Goal: Task Accomplishment & Management: Use online tool/utility

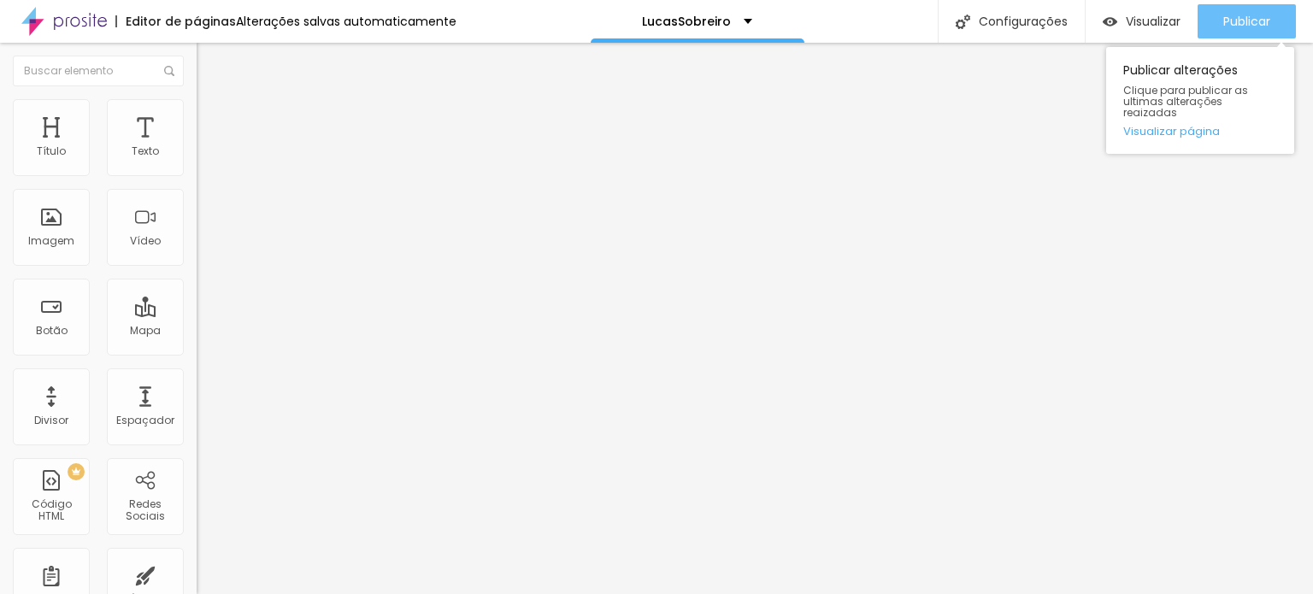
click at [1234, 18] on span "Publicar" at bounding box center [1246, 22] width 47 height 14
click at [1258, 23] on span "Publicar" at bounding box center [1246, 22] width 47 height 14
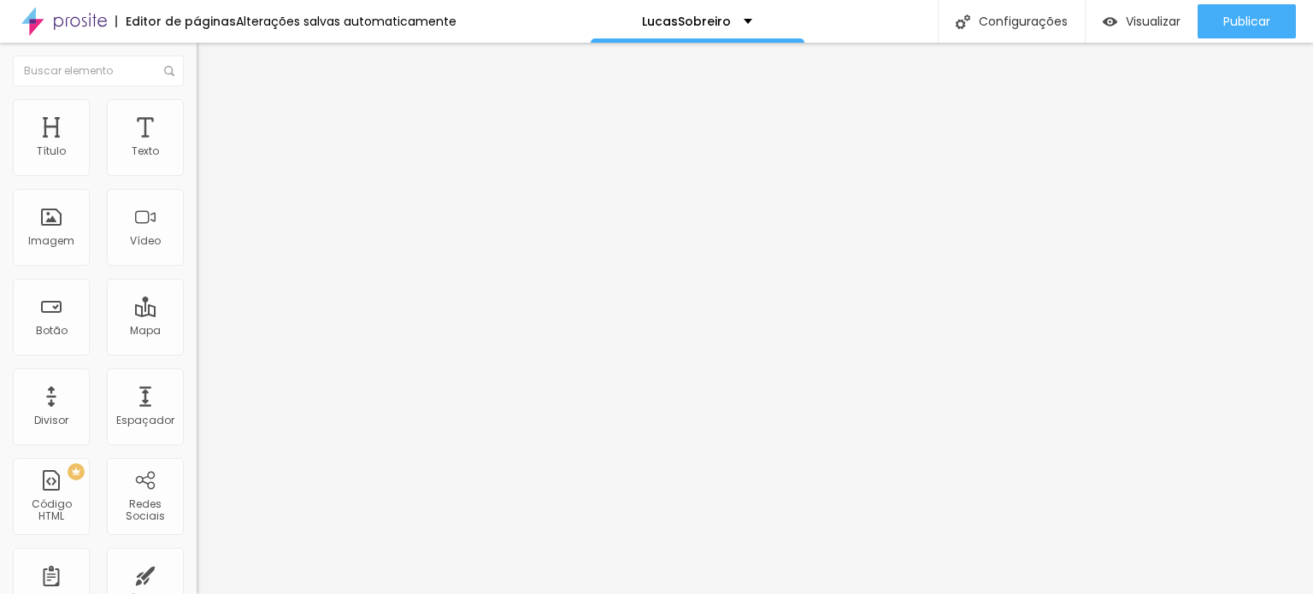
click at [197, 249] on div at bounding box center [295, 215] width 197 height 132
click at [197, 239] on div "< iframe width = "315" height = "560" src = "https://youtube.com/shorts/9GaokXz…" at bounding box center [383, 209] width 373 height 120
click at [1111, 21] on img "button" at bounding box center [1110, 22] width 15 height 15
click at [197, 256] on span "4:3 Standard" at bounding box center [231, 248] width 69 height 15
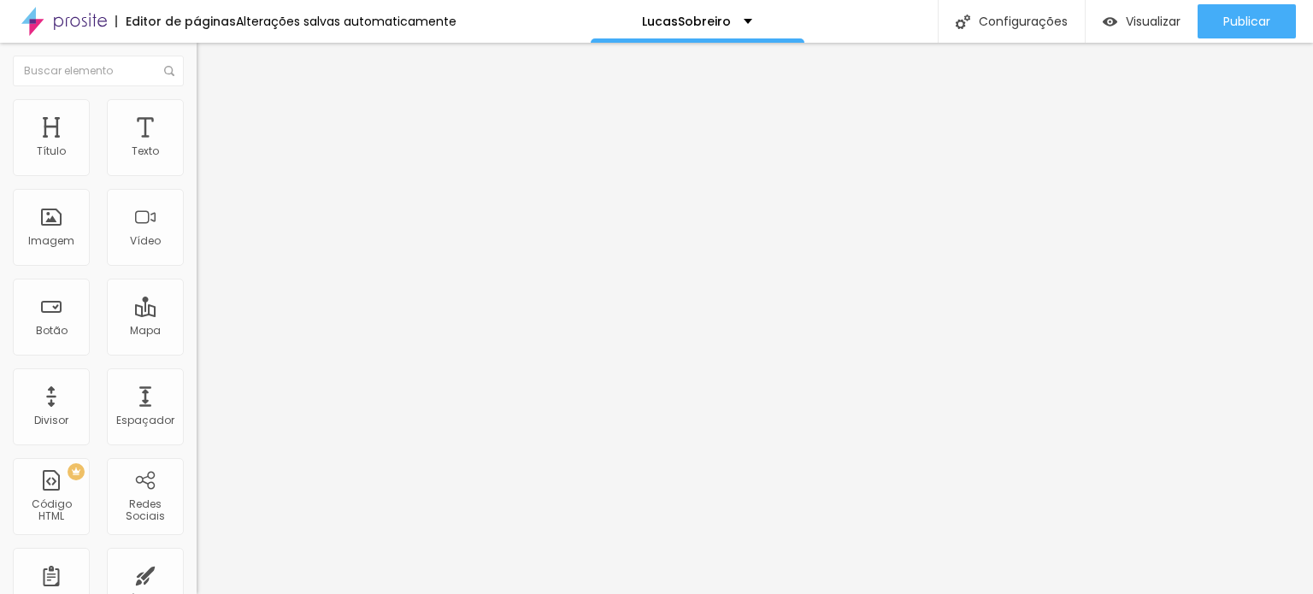
click at [244, 313] on span "9:16" at bounding box center [254, 305] width 20 height 15
click at [197, 161] on input "text" at bounding box center [299, 152] width 205 height 17
paste input "https://youtube.com/shorts/9GaokXzG9LU?feature=share"
type input "https://youtube.com/shorts/9GaokXzG9LU?feature=share"
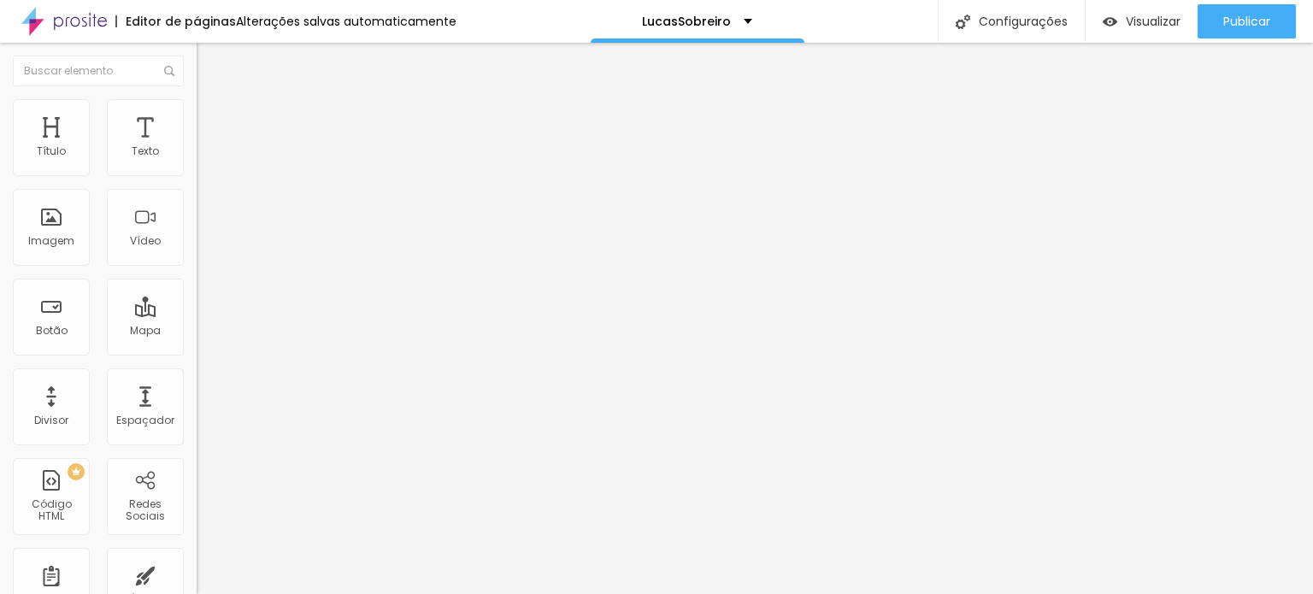
scroll to position [0, 0]
click at [197, 116] on li "Avançado" at bounding box center [295, 124] width 197 height 17
click at [197, 110] on li "Estilo" at bounding box center [295, 107] width 197 height 17
click at [197, 160] on div "Tamanho 100 px %" at bounding box center [295, 155] width 197 height 44
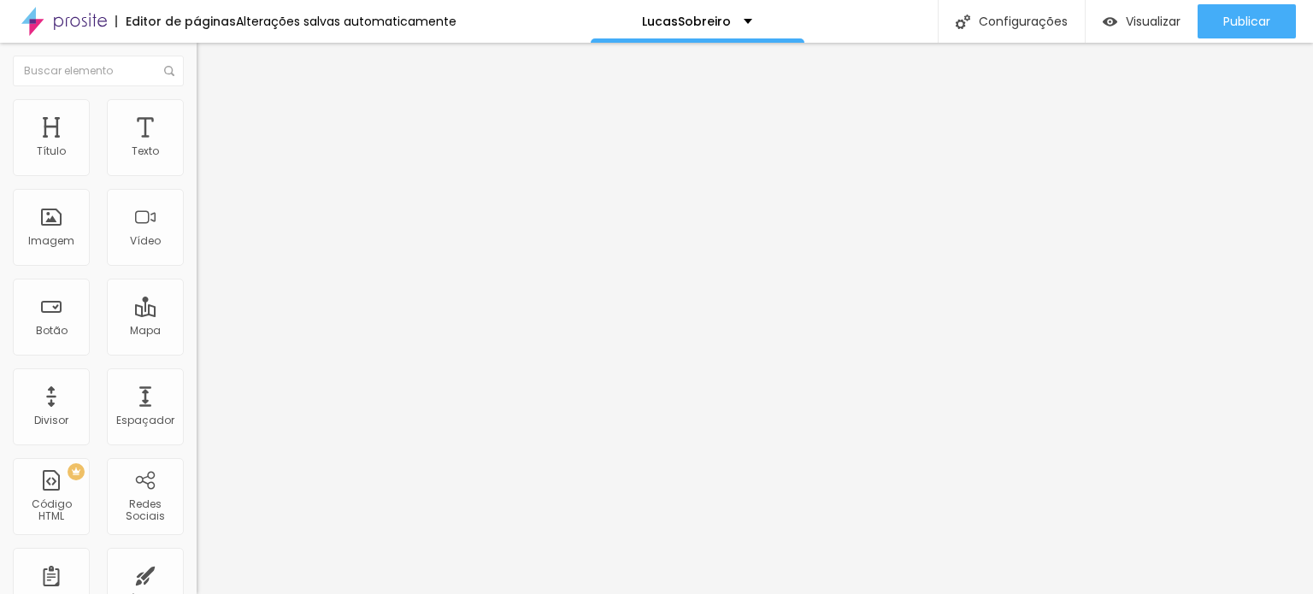
click at [197, 162] on input "100" at bounding box center [234, 153] width 74 height 18
type input "8"
type input "30"
type input "85"
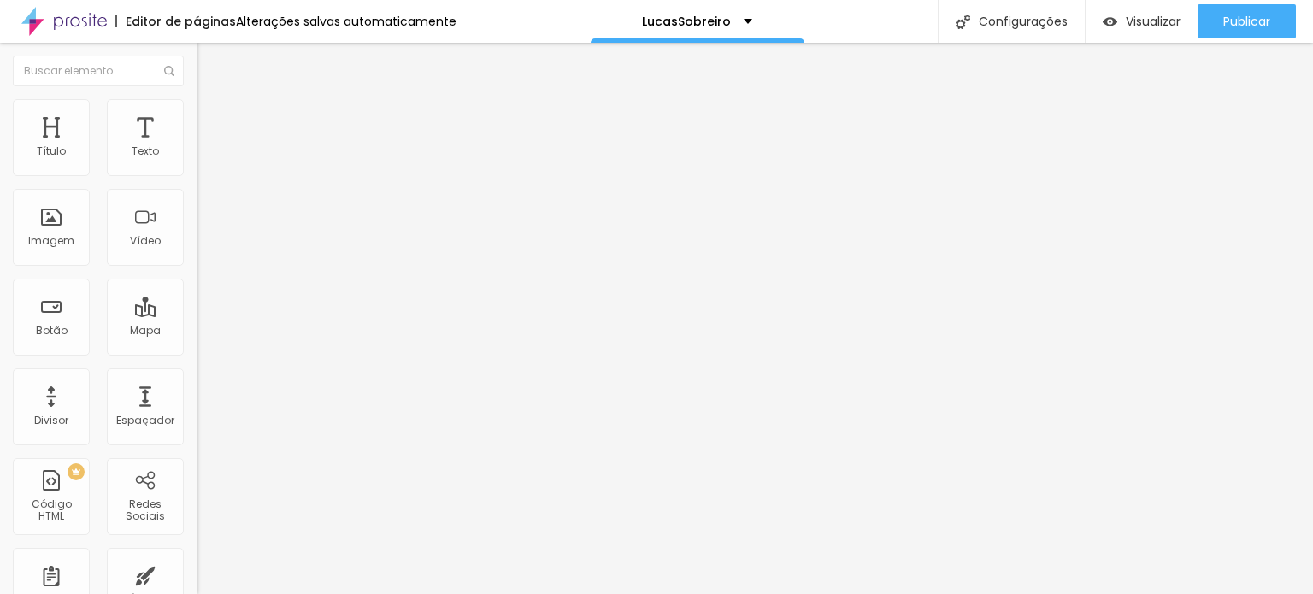
type input "85"
click at [197, 338] on div "Editar Vídeo Conteúdo Estilo Avançado Tamanho 85 px %" at bounding box center [295, 318] width 197 height 551
click at [212, 101] on span "Conteúdo" at bounding box center [238, 93] width 53 height 15
click at [197, 161] on input "https://youtube.com/shorts/9GaokXzG9LU?feature=share" at bounding box center [299, 152] width 205 height 17
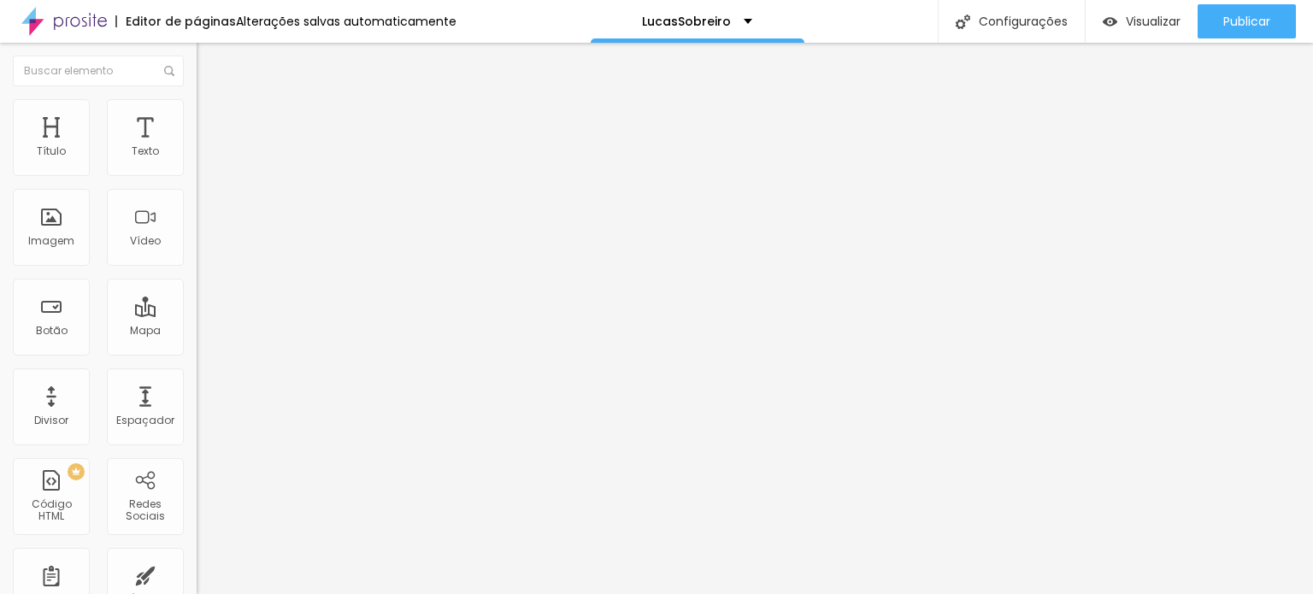
scroll to position [0, 65]
type input "https://youtube.com/shorts/9GaokXzG9LU"
click at [1126, 28] on span "Visualizar" at bounding box center [1153, 22] width 55 height 14
click at [197, 266] on div at bounding box center [295, 215] width 197 height 132
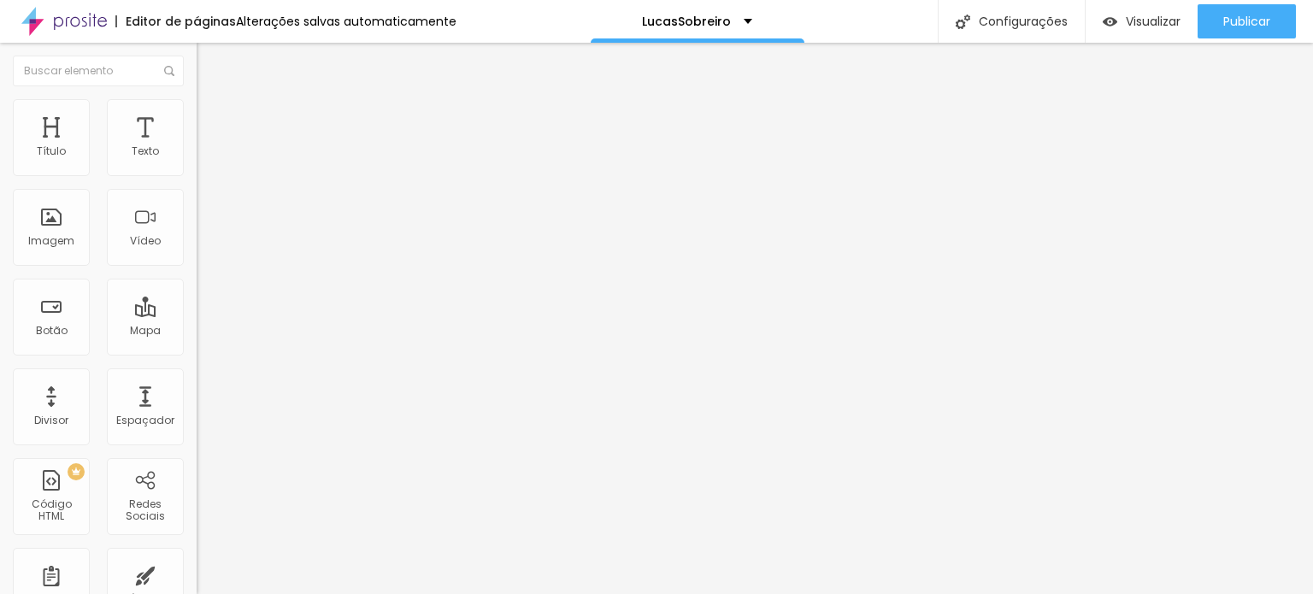
click at [197, 268] on div "< iframe width = "315" height = "560" src = "https://www.youtube.com/shorts/9Ga…" at bounding box center [383, 209] width 373 height 120
click at [1132, 19] on span "Visualizar" at bounding box center [1153, 22] width 55 height 14
click at [1149, 20] on span "Visualizar" at bounding box center [1153, 22] width 55 height 14
click at [197, 105] on img at bounding box center [204, 106] width 15 height 15
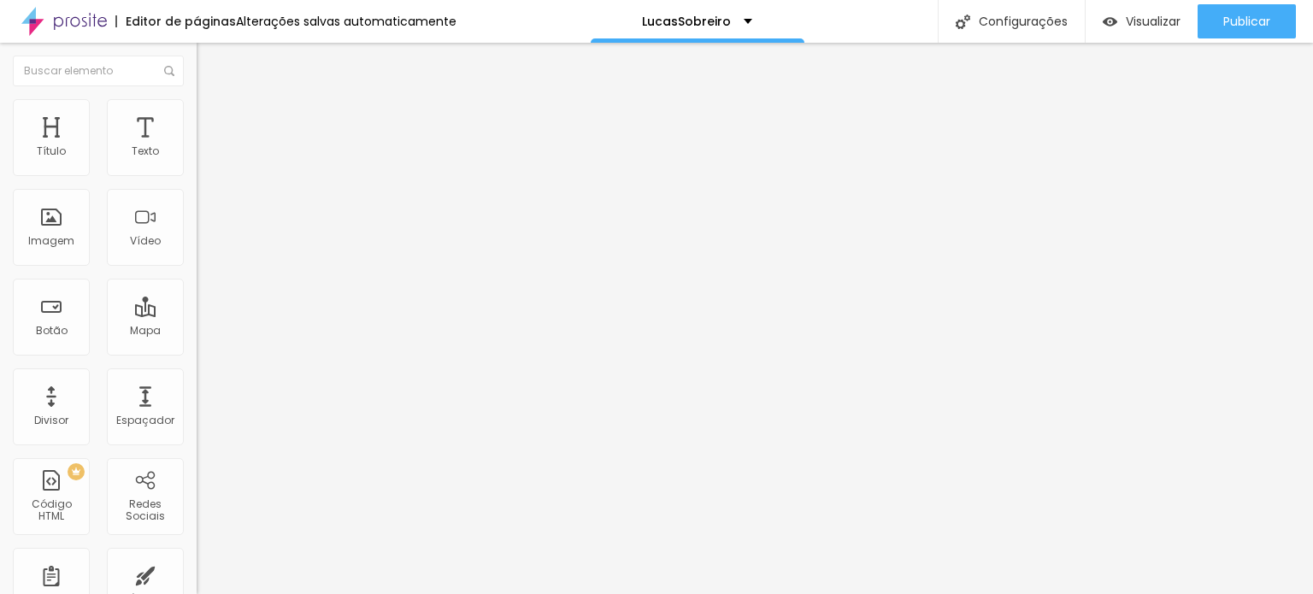
click at [197, 97] on img at bounding box center [204, 89] width 15 height 15
click at [197, 268] on div "< iframe width = "315" height = "560" src = "https://www.youtube.com/embed/OUlO…" at bounding box center [383, 209] width 373 height 120
click at [197, 149] on div "< iframe width = "315" height = "560" src = "https://www.youtube.com/embed/OUlO…" at bounding box center [289, 149] width 184 height 0
click at [197, 105] on li "Avançado" at bounding box center [295, 107] width 197 height 17
click at [197, 97] on img at bounding box center [204, 89] width 15 height 15
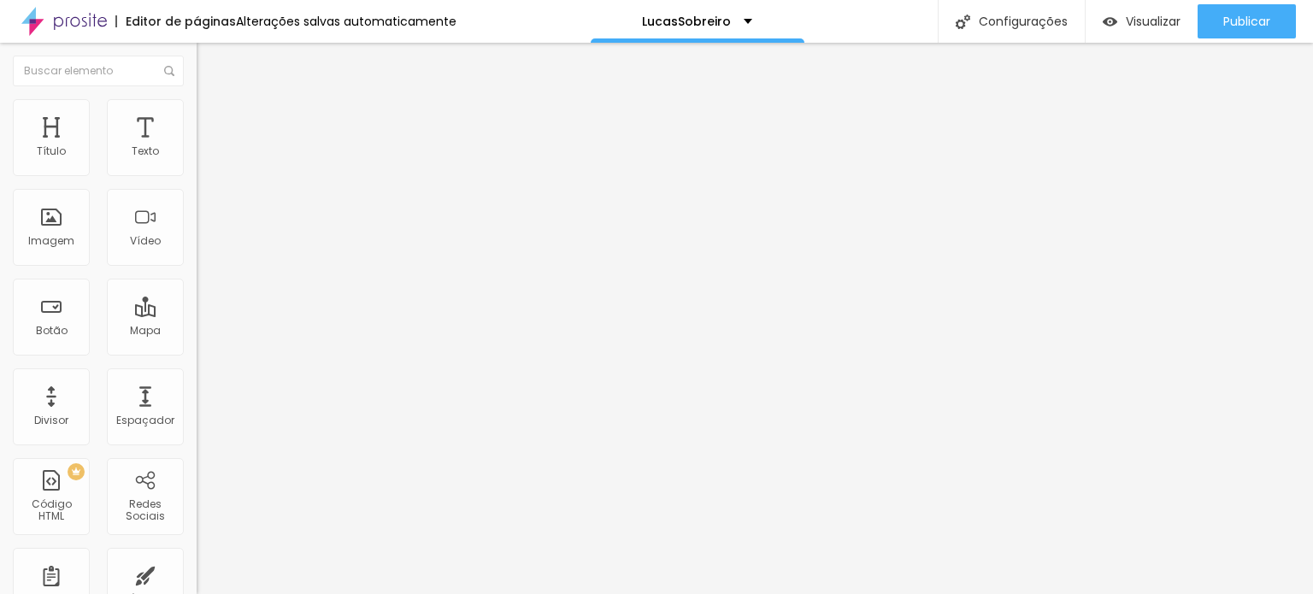
click at [197, 104] on li "Estilo" at bounding box center [295, 107] width 197 height 17
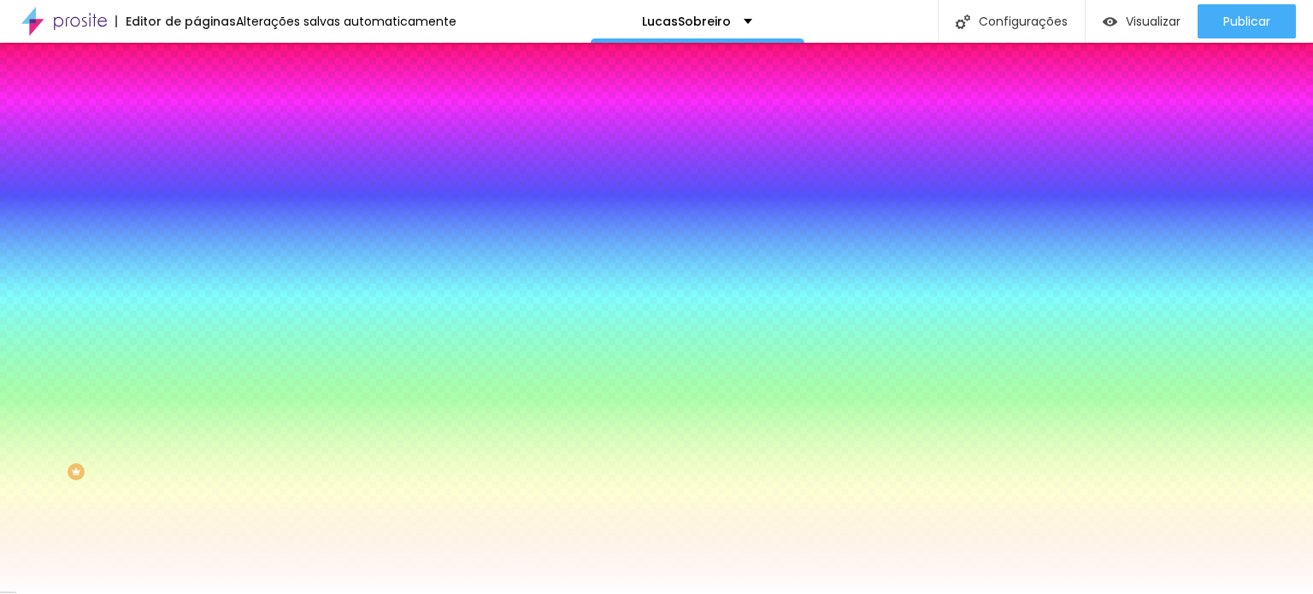
click at [212, 121] on span "Avançado" at bounding box center [240, 128] width 56 height 15
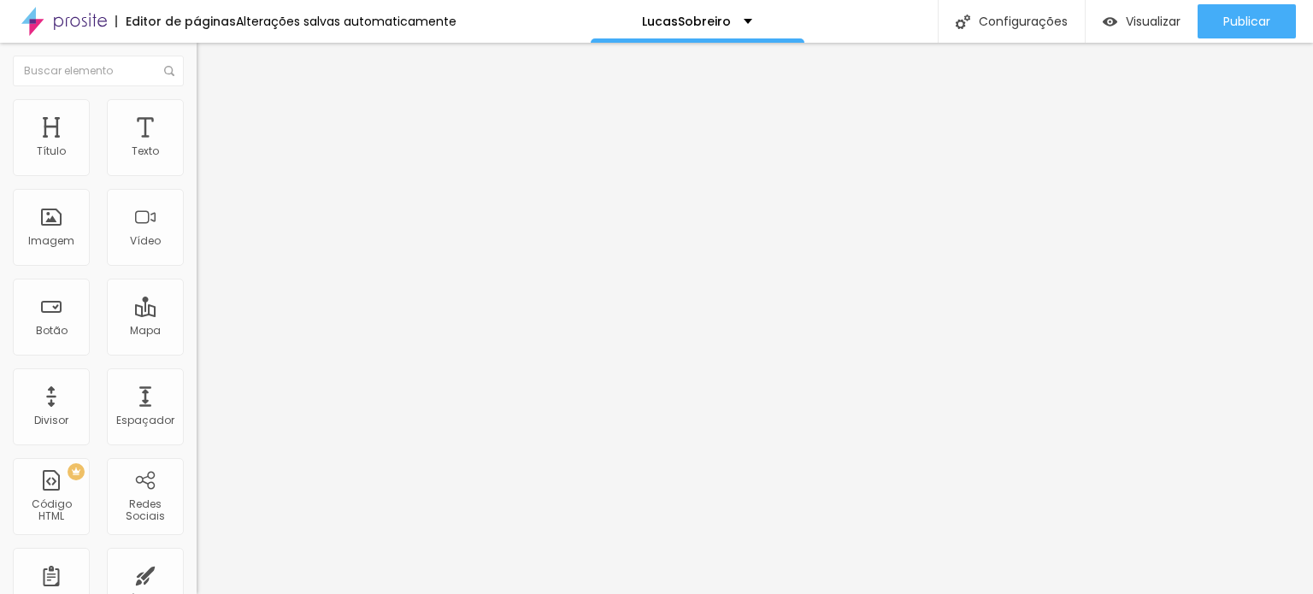
type input "5"
type input "10"
type input "15"
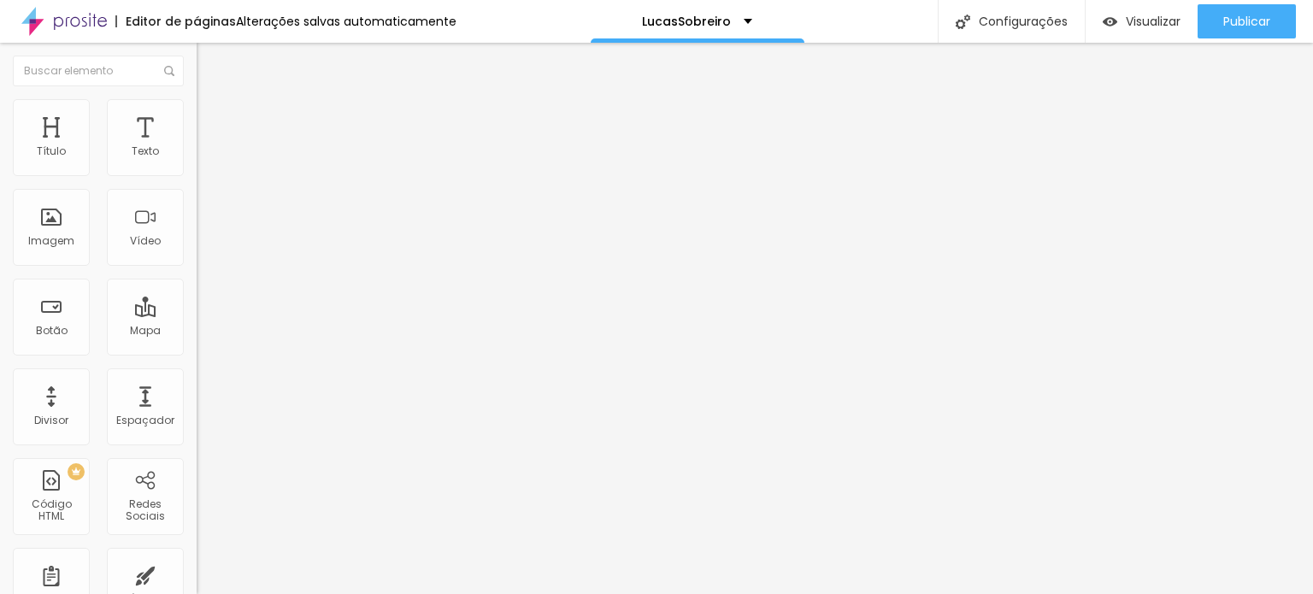
type input "15"
type input "20"
type input "25"
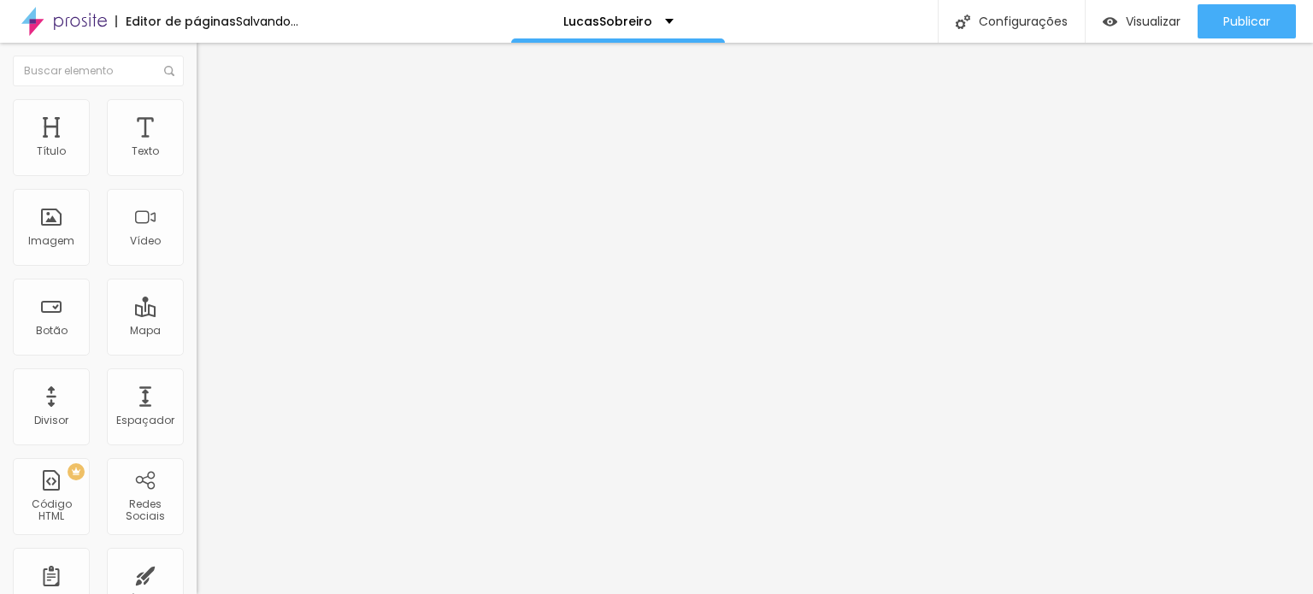
type input "30"
drag, startPoint x: 43, startPoint y: 168, endPoint x: 76, endPoint y: 172, distance: 33.5
type input "30"
click at [197, 332] on input "range" at bounding box center [252, 339] width 110 height 14
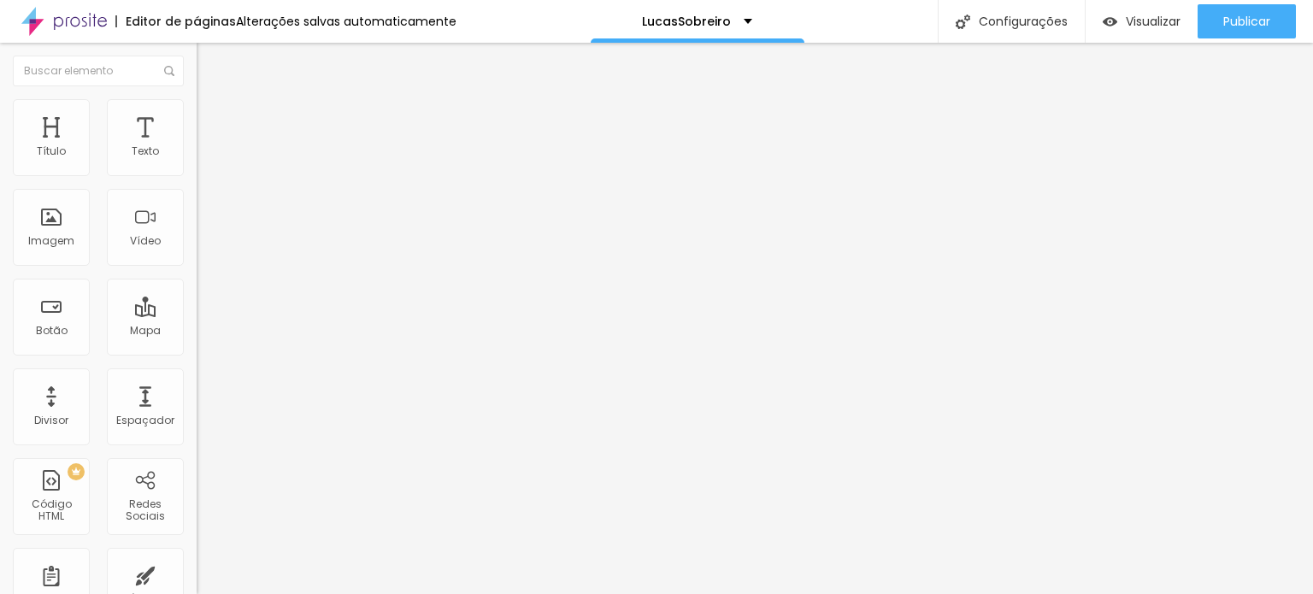
click at [197, 255] on div "< iframe width = "315" height = "560" src = "[URL][DOMAIN_NAME]" title = "Works…" at bounding box center [383, 209] width 373 height 120
click at [197, 244] on div at bounding box center [295, 215] width 197 height 132
click at [197, 221] on div "< div id = "hcg-slider-1" class = "hcg-slider" > < div class = "hcg-slide-conta…" at bounding box center [586, 209] width 779 height 120
click at [197, 256] on div "< iframe width = "315" height = "560" src = "[URL][DOMAIN_NAME]" title = "Works…" at bounding box center [383, 209] width 373 height 120
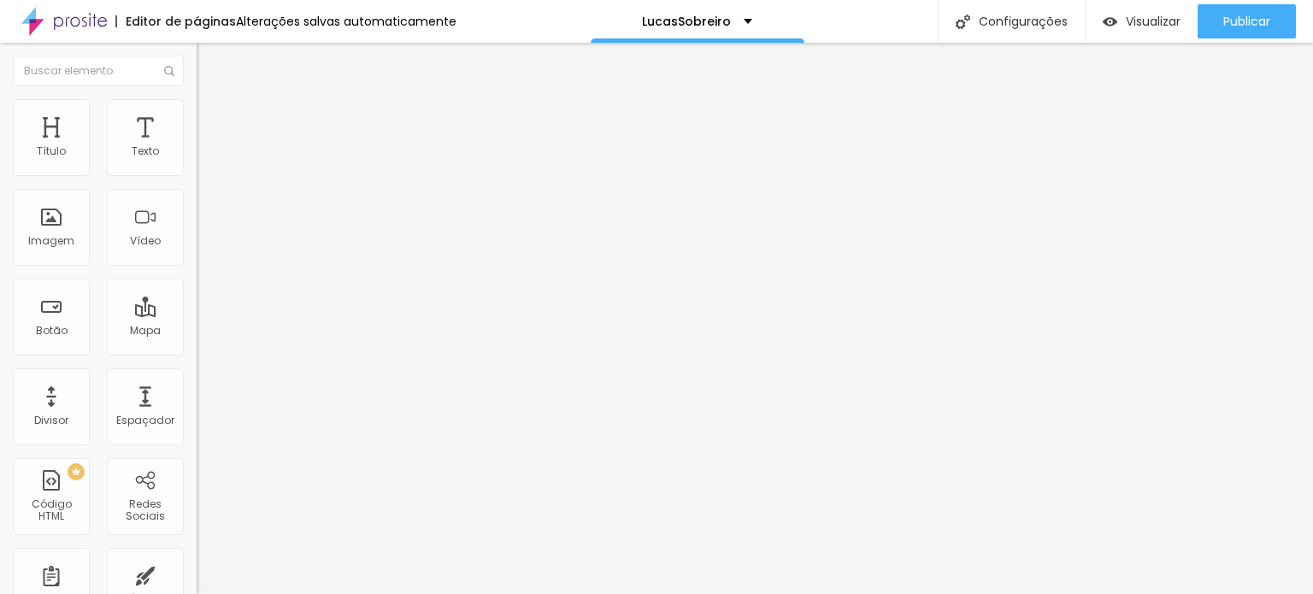
click at [197, 267] on div "< div id = "hcg-slider-1" class = "hcg-slider" > < div class = "hcg-slide-conta…" at bounding box center [586, 209] width 779 height 120
click at [197, 116] on li "Avançado" at bounding box center [295, 124] width 197 height 17
click at [197, 69] on button "Editar Coluna" at bounding box center [295, 62] width 197 height 39
click at [197, 253] on div at bounding box center [295, 215] width 197 height 132
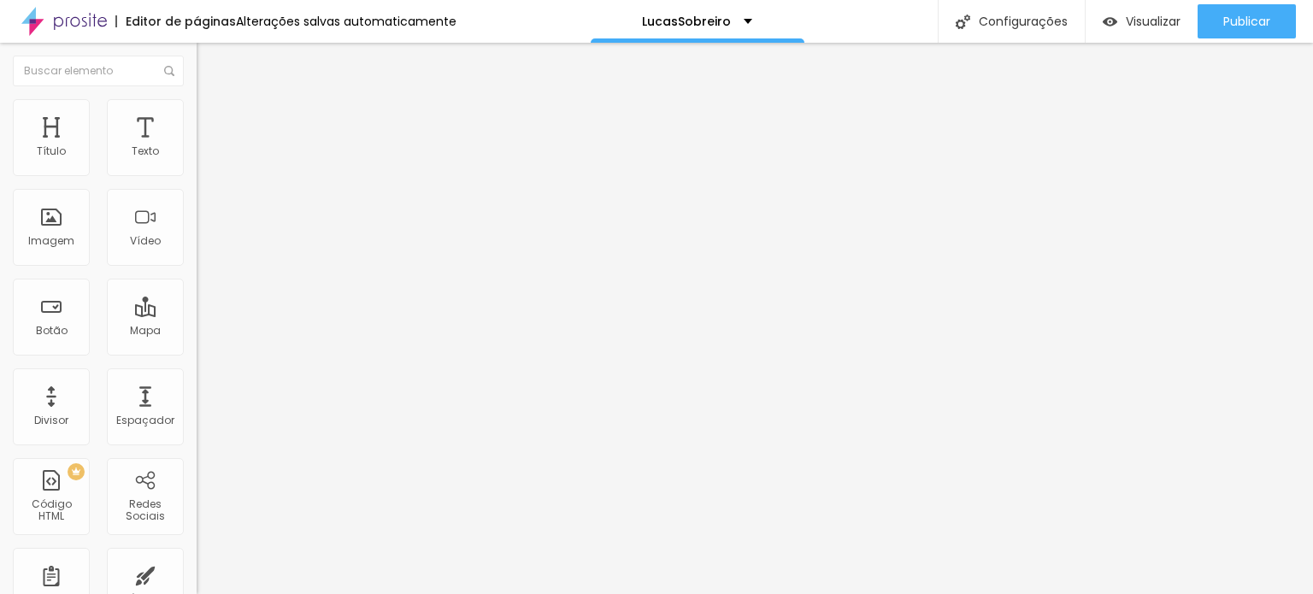
click at [197, 220] on div "showSlides ( ) ; } for ( let i = 0 ; i < dots . length ; i ++ ) { dots [ i ] . …" at bounding box center [586, 206] width 779 height 120
click at [1148, 20] on span "Visualizar" at bounding box center [1153, 22] width 55 height 14
click at [197, 221] on div "< div id = "hcg-slider-1" class = "hcg-slider" > < div class = "hcg-slide-conta…" at bounding box center [586, 215] width 779 height 132
click at [212, 115] on span "Avançado" at bounding box center [240, 110] width 56 height 15
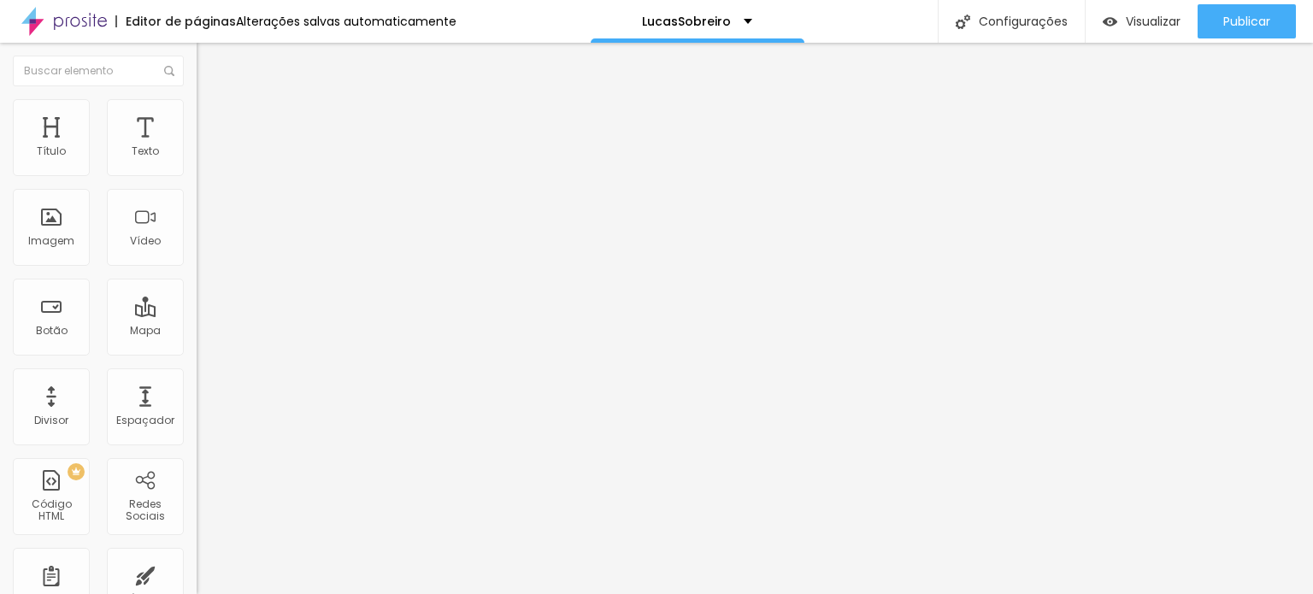
click at [212, 118] on span "Avançado" at bounding box center [240, 110] width 56 height 15
type input "1"
type input "12"
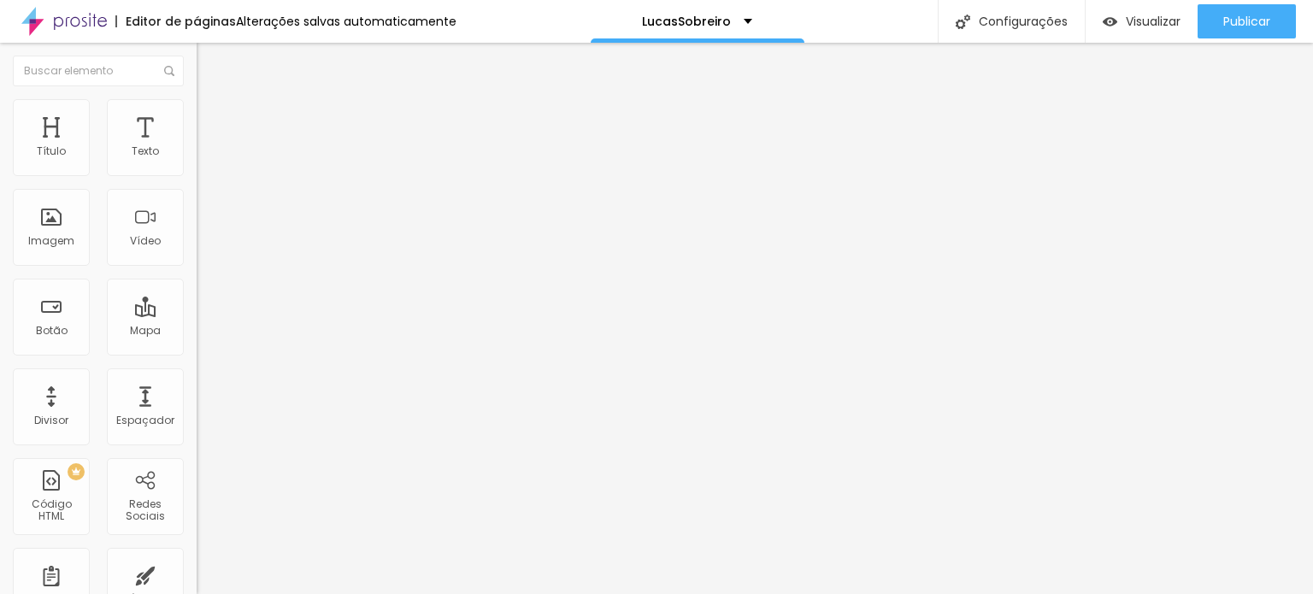
type input "25"
type input "30"
type input "31"
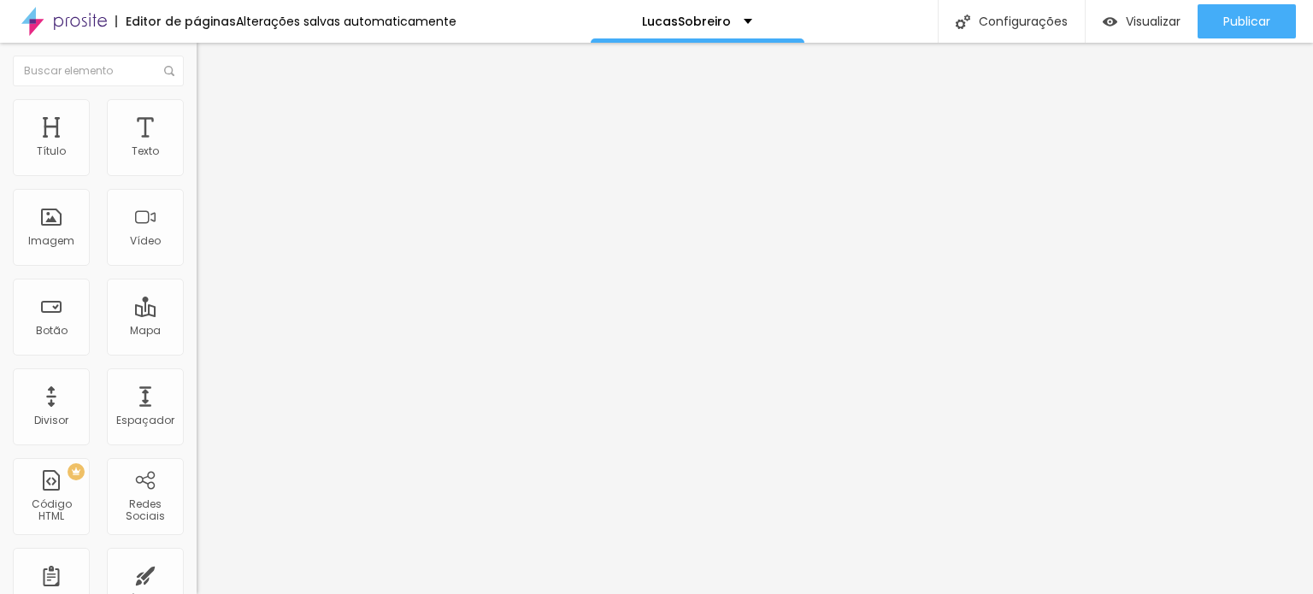
type input "31"
type input "32"
type input "33"
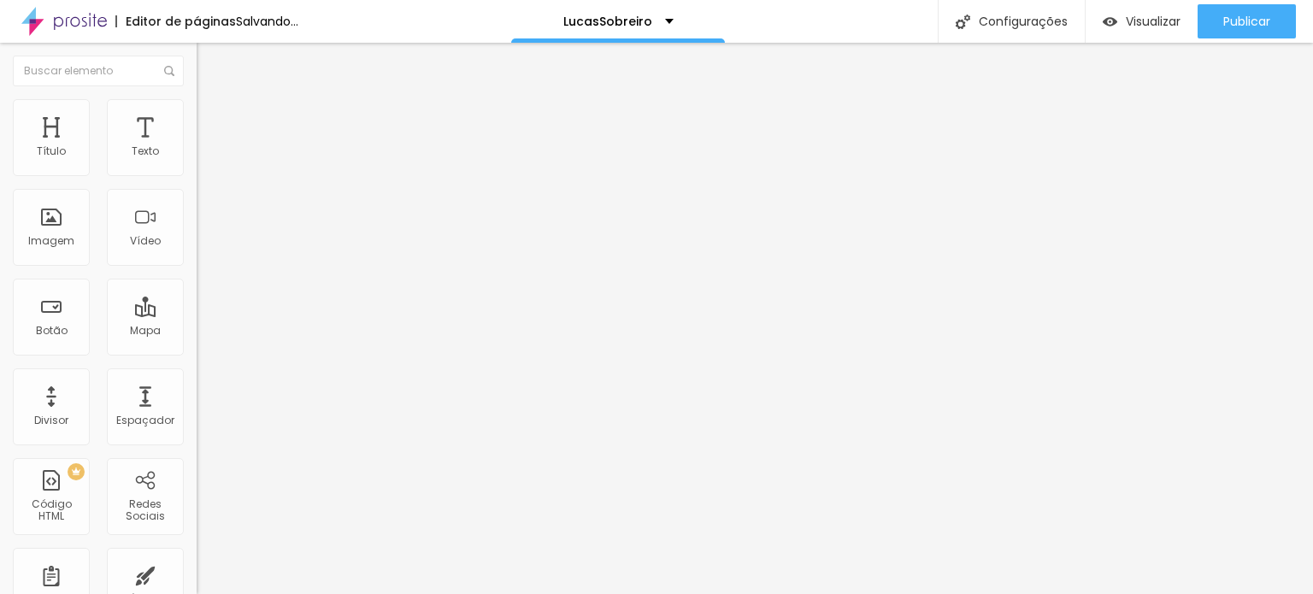
type input "36"
type input "38"
type input "40"
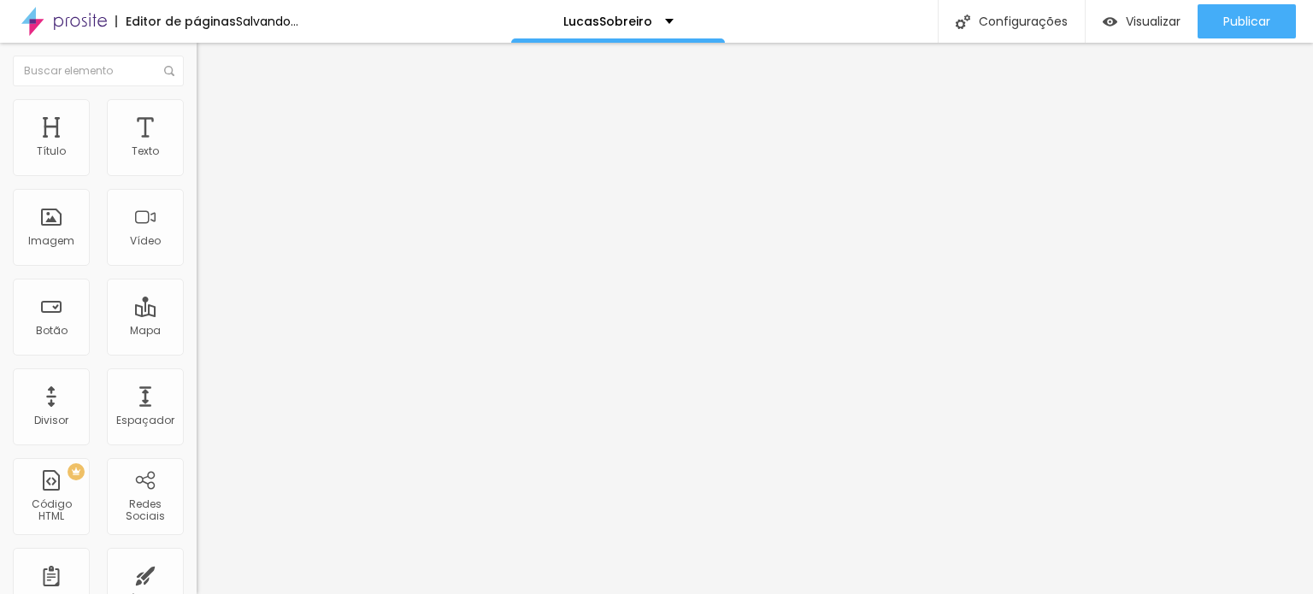
type input "40"
type input "42"
type input "44"
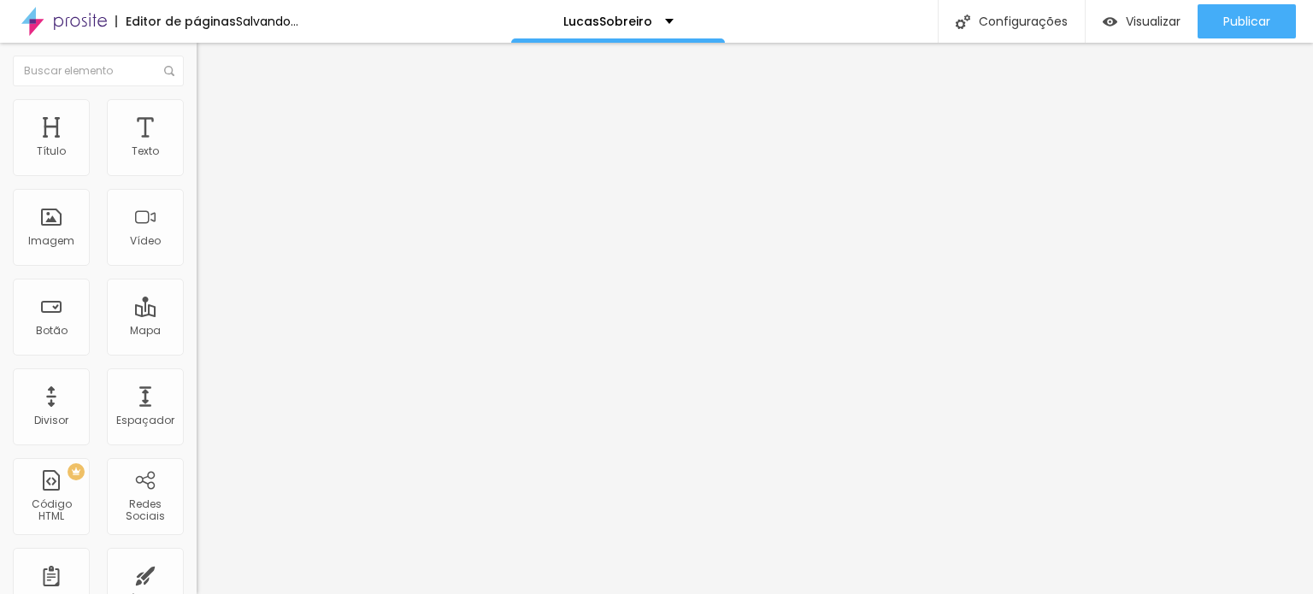
type input "52"
type input "56"
type input "59"
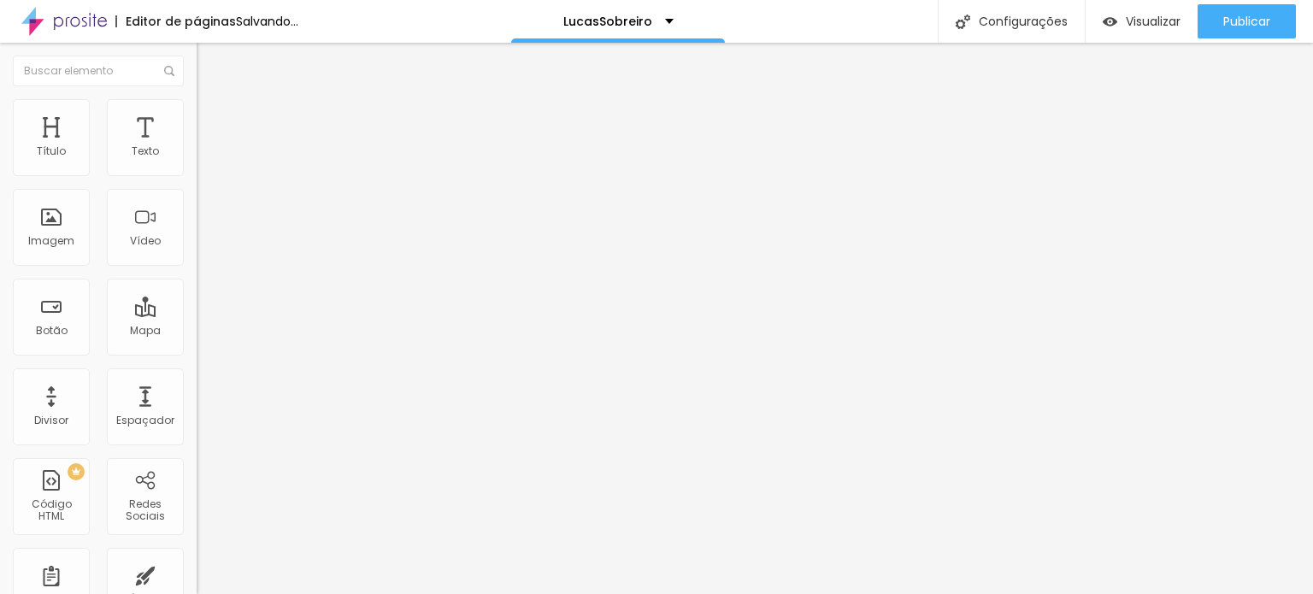
type input "59"
type input "65"
type input "67"
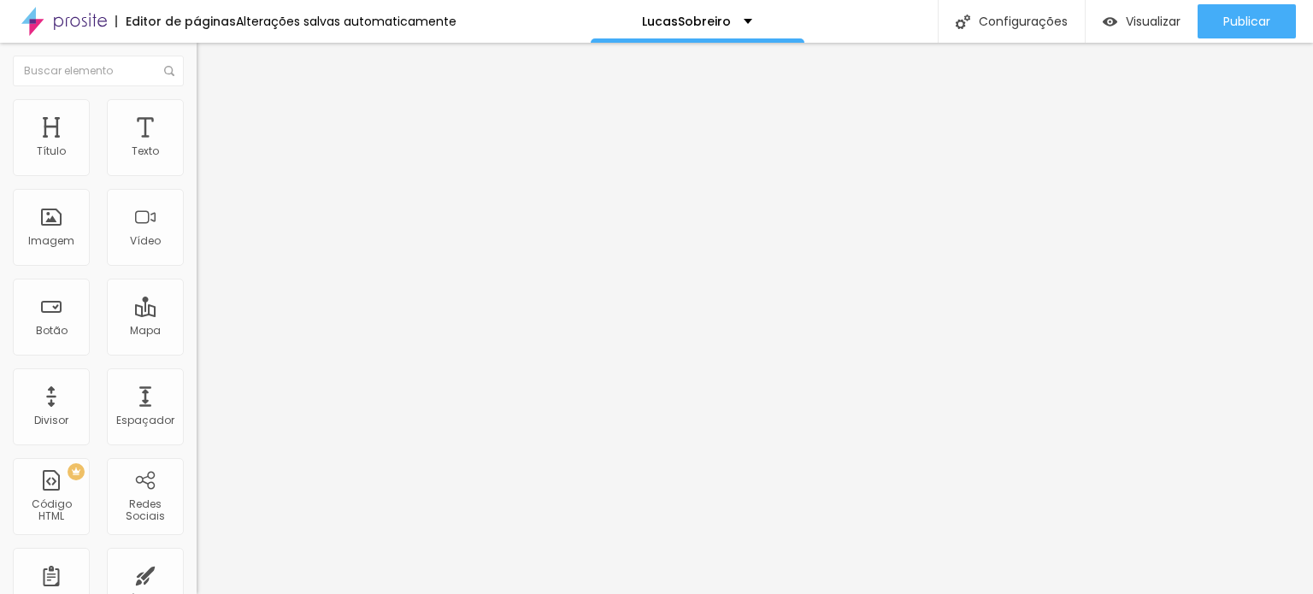
type input "66"
type input "65"
type input "64"
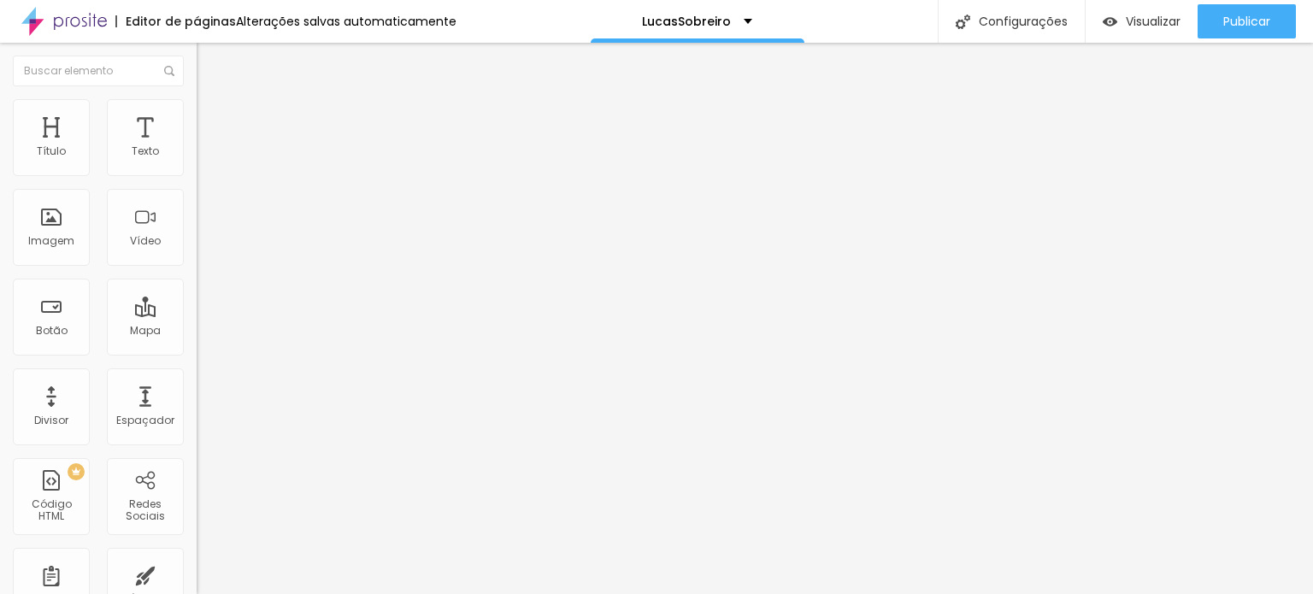
type input "64"
type input "60"
type input "56"
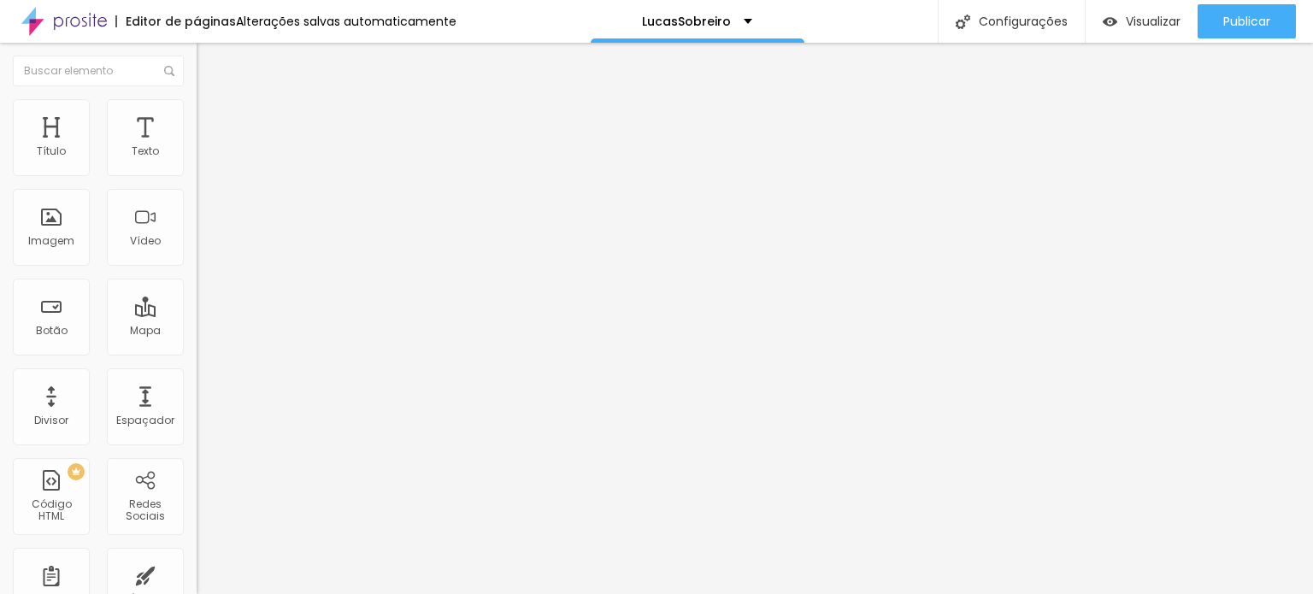
type input "54"
type input "53"
type input "51"
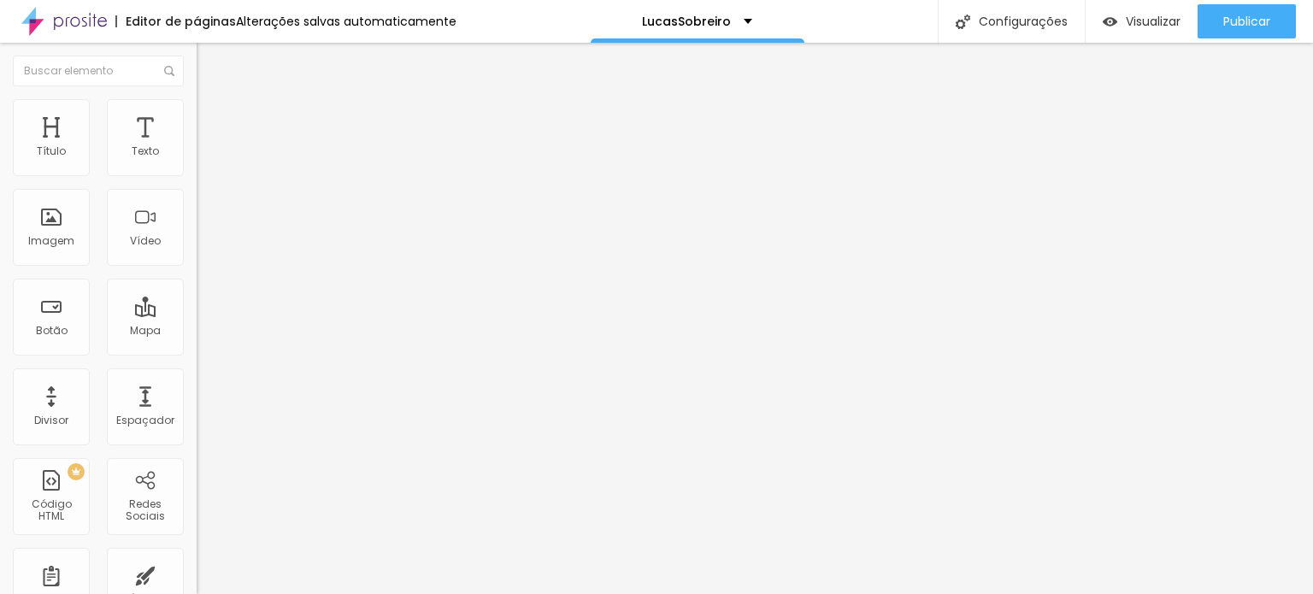
type input "51"
type input "48"
type input "46"
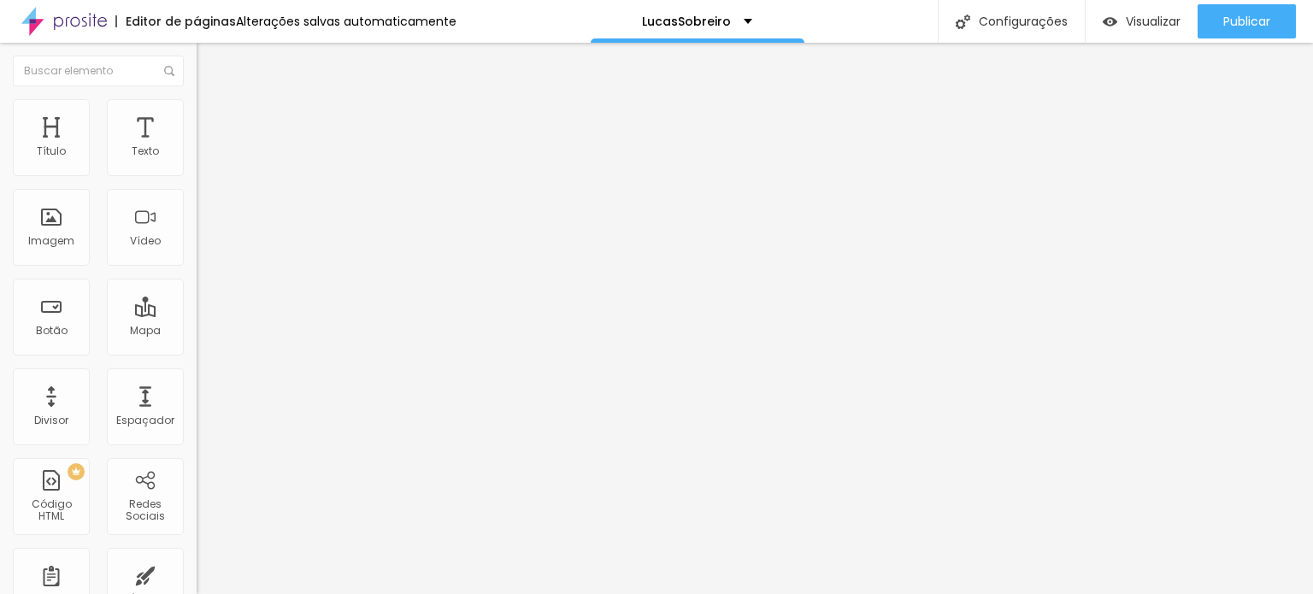
type input "45"
type input "44"
type input "43"
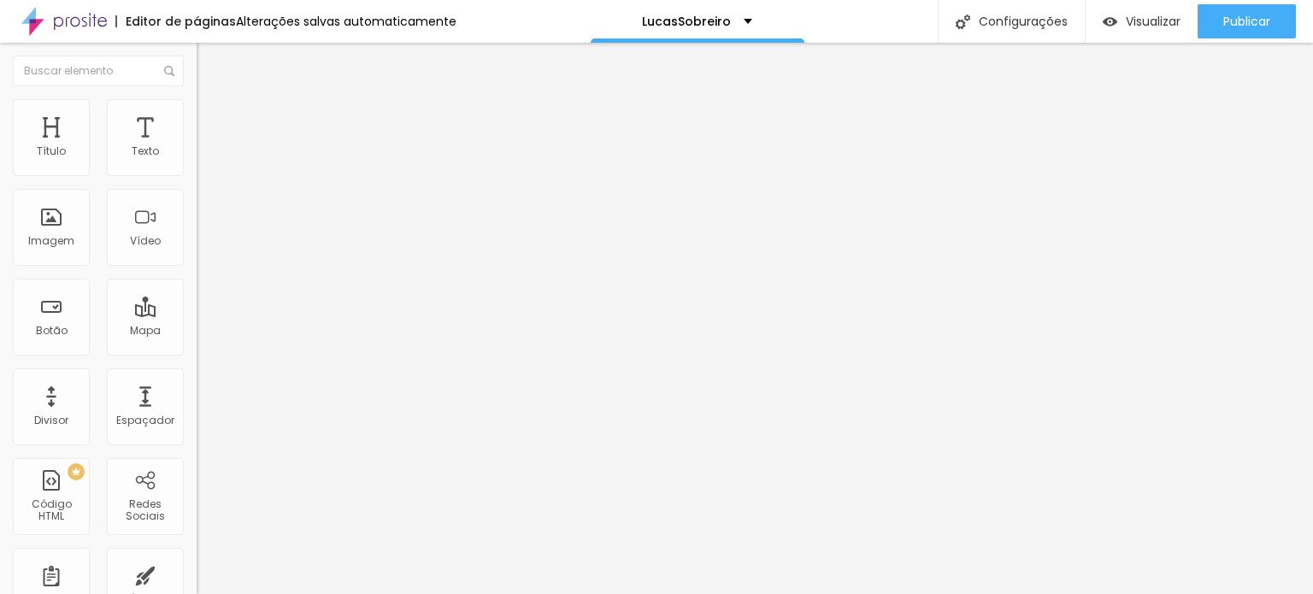
type input "43"
type input "41"
type input "40"
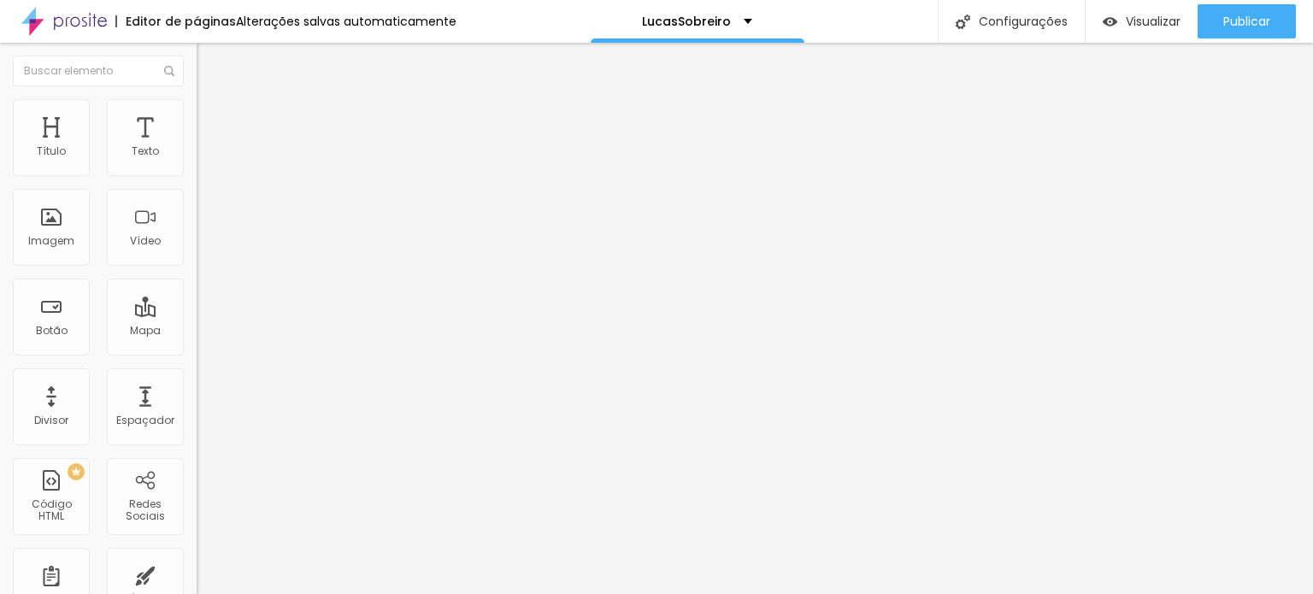
type input "38"
type input "36"
type input "34"
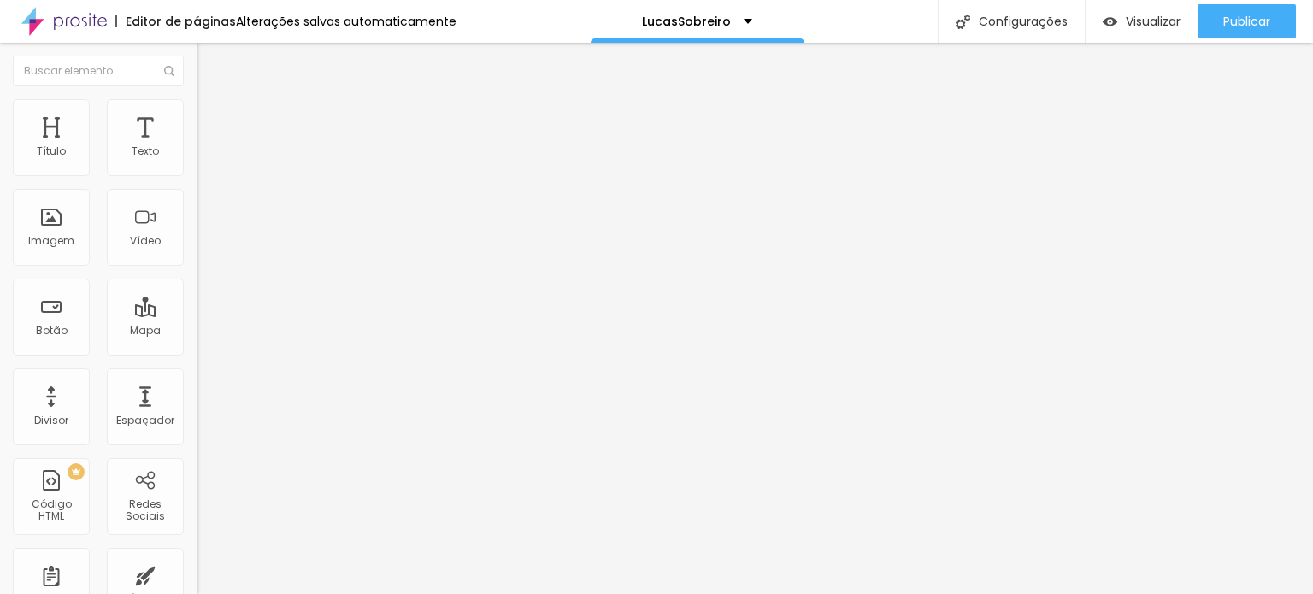
type input "34"
type input "32"
type input "30"
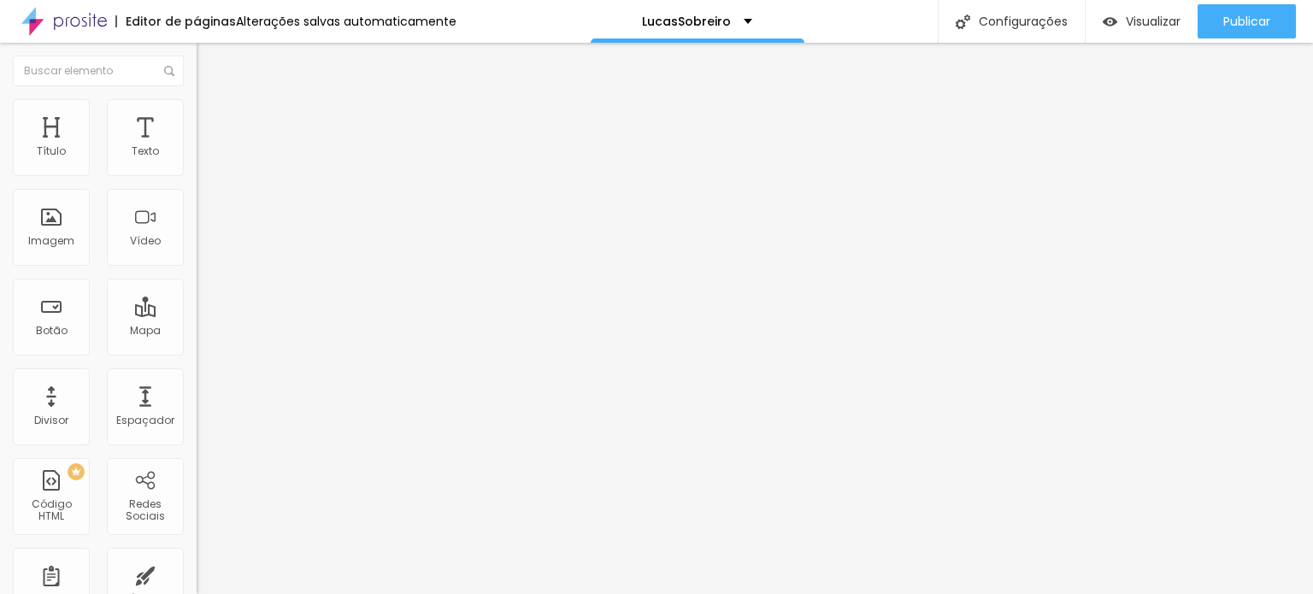
type input "29"
type input "28"
drag, startPoint x: 39, startPoint y: 167, endPoint x: 69, endPoint y: 177, distance: 31.6
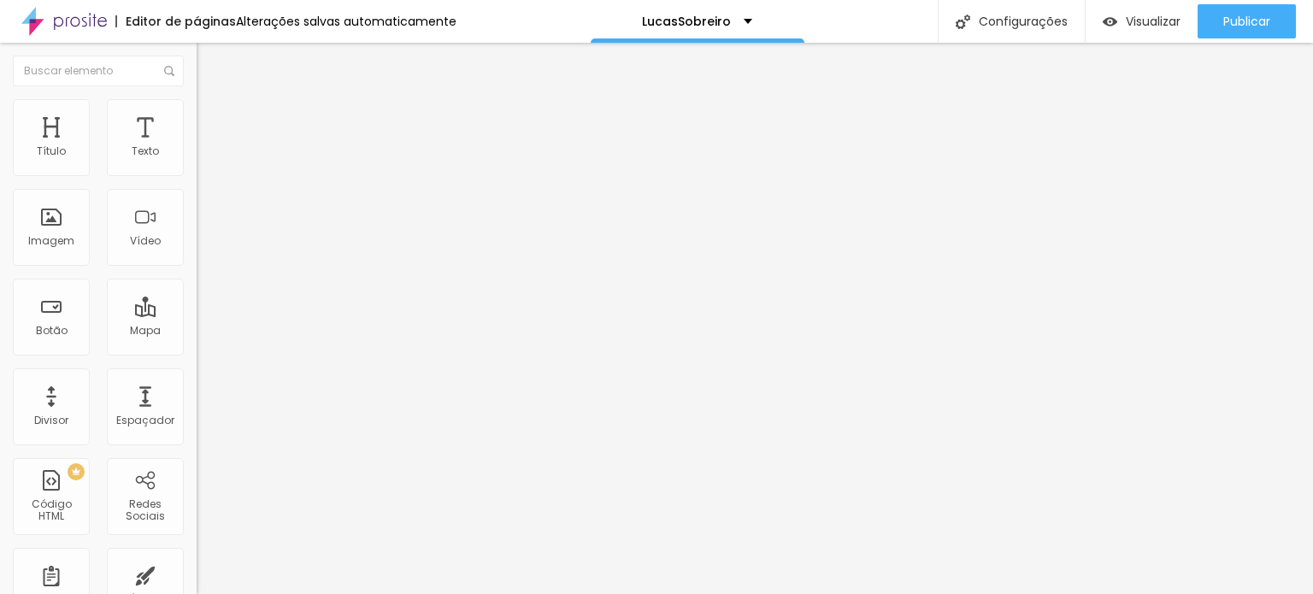
type input "28"
click at [197, 315] on input "range" at bounding box center [252, 322] width 110 height 14
drag, startPoint x: 39, startPoint y: 194, endPoint x: 73, endPoint y: 206, distance: 35.4
click at [197, 556] on div at bounding box center [295, 563] width 197 height 15
type input "3"
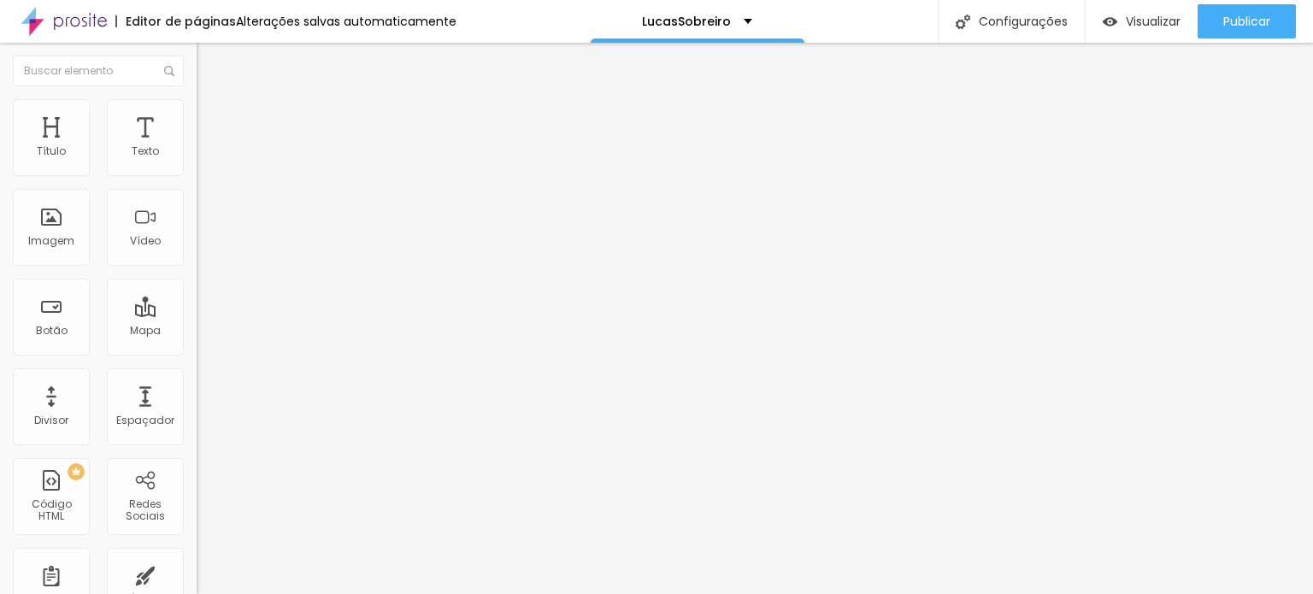
type input "3"
type input "35"
type input "42"
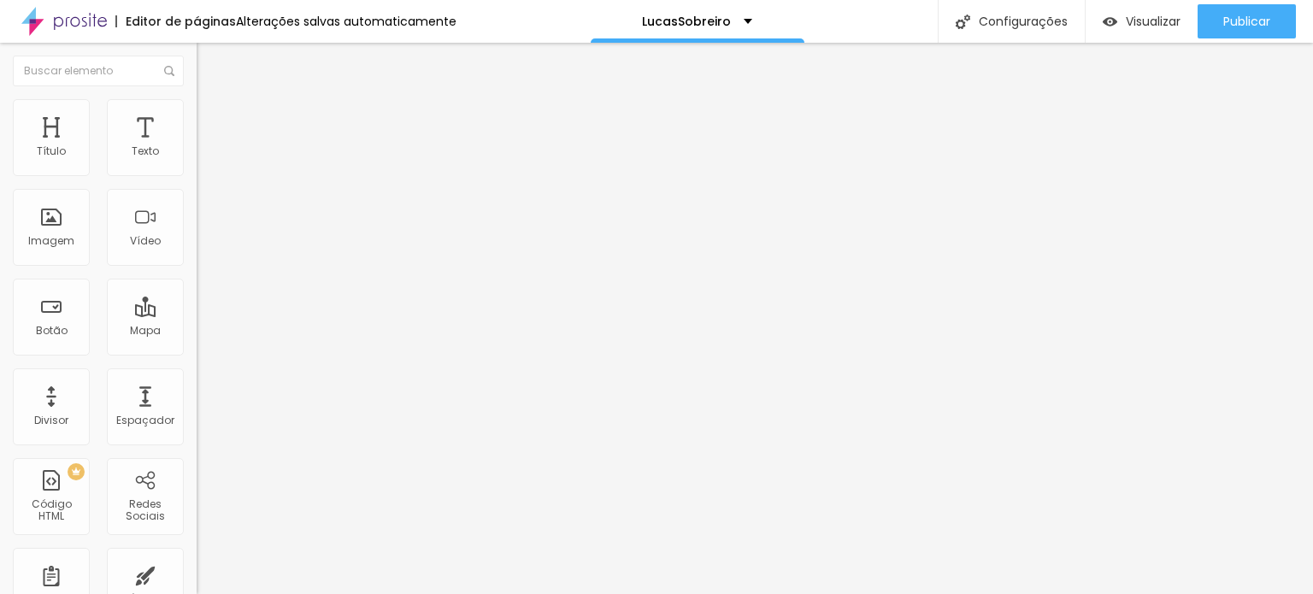
type input "43"
type input "44"
type input "45"
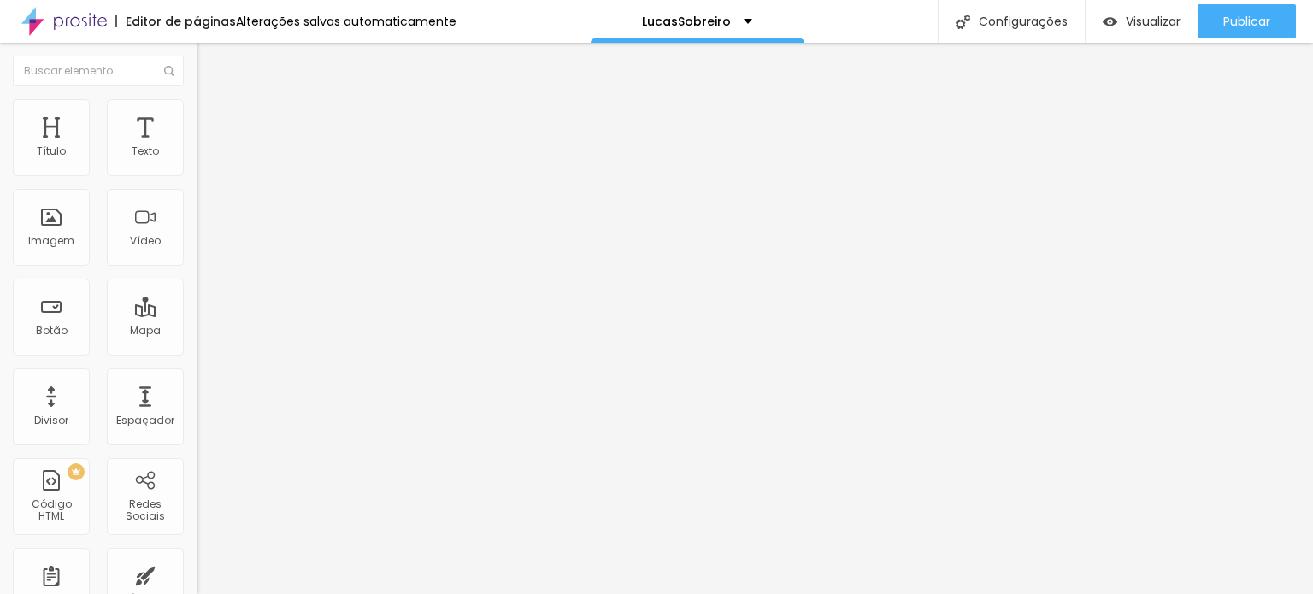
type input "45"
type input "57"
type input "63"
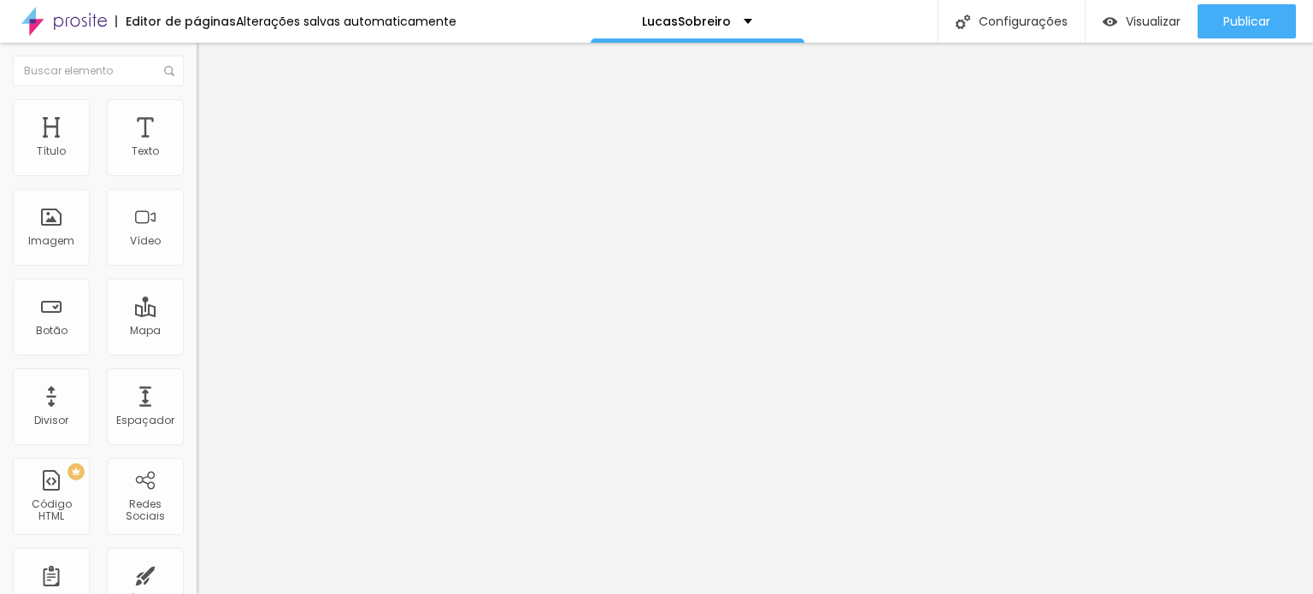
type input "67"
type input "64"
type input "46"
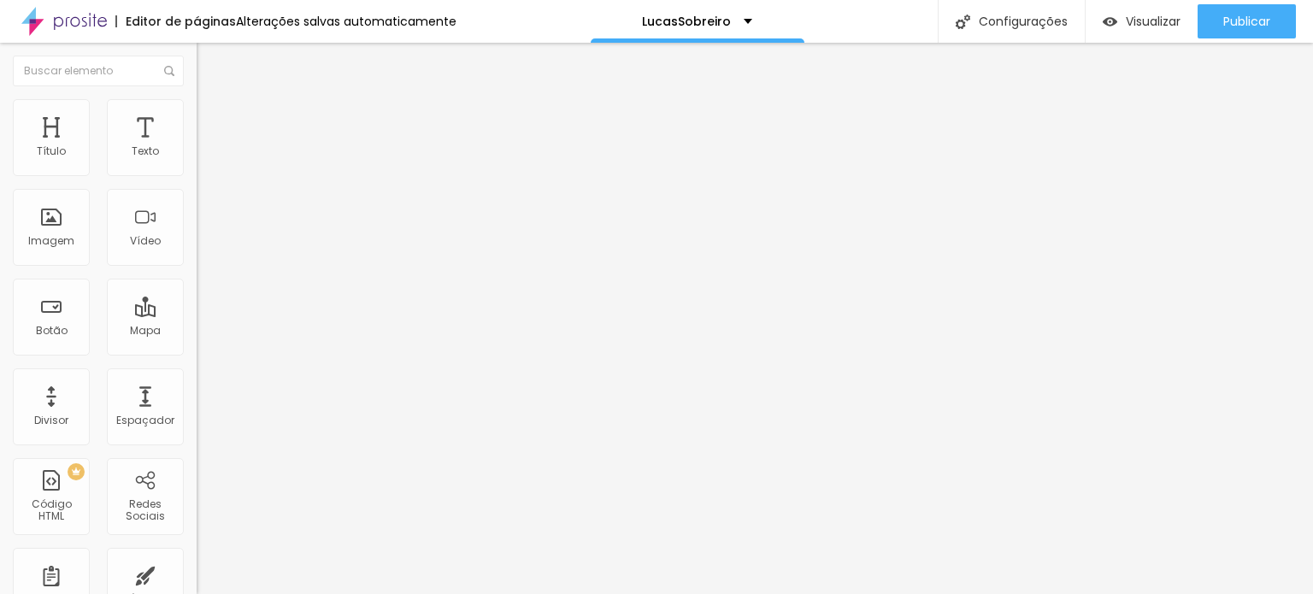
type input "46"
type input "42"
drag, startPoint x: 38, startPoint y: 197, endPoint x: 83, endPoint y: 209, distance: 46.0
click at [197, 556] on input "range" at bounding box center [252, 563] width 110 height 14
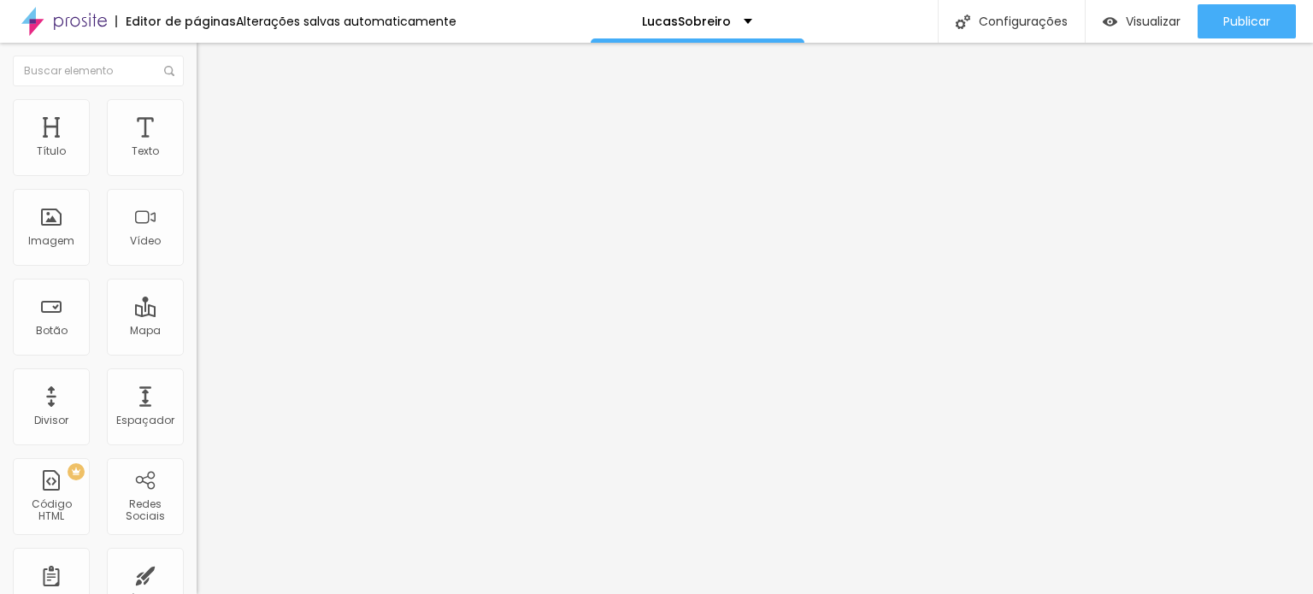
type input "51"
type input "59"
type input "78"
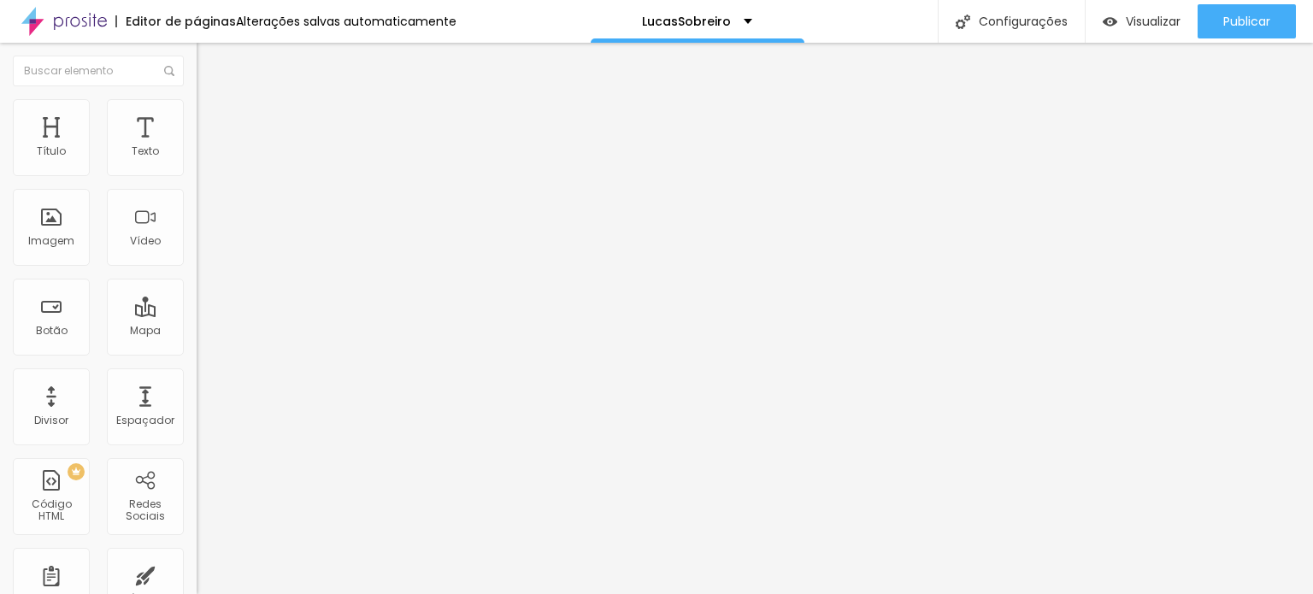
type input "78"
type input "88"
type input "90"
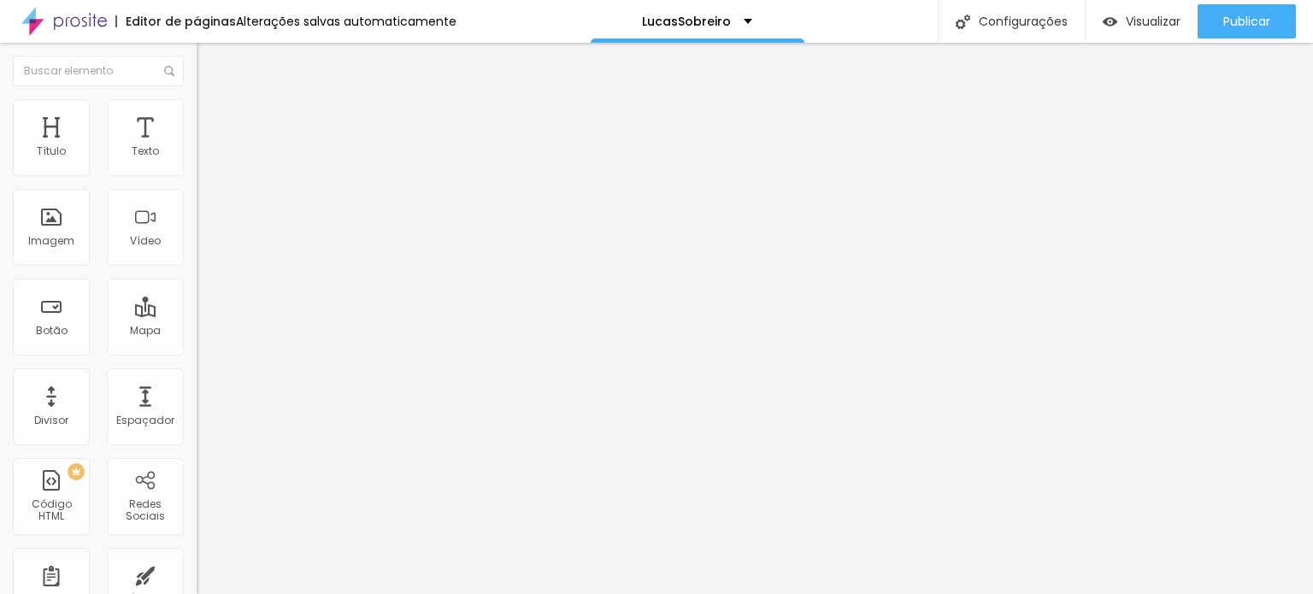
type input "91"
type input "92"
type input "91"
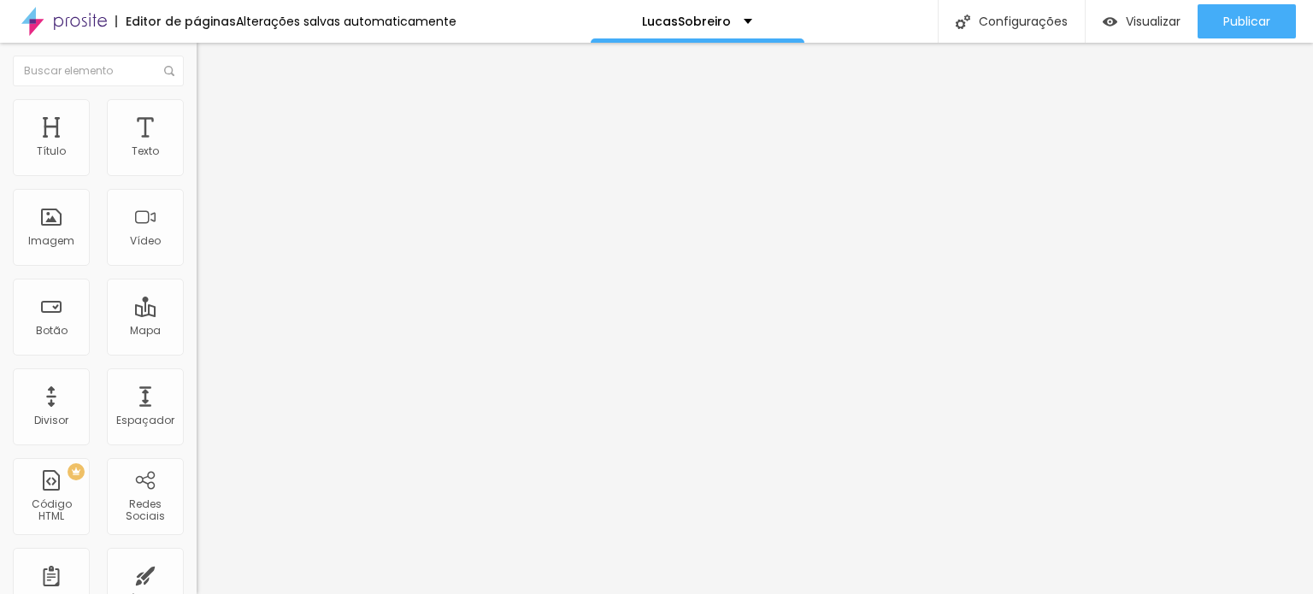
type input "91"
type input "84"
type input "76"
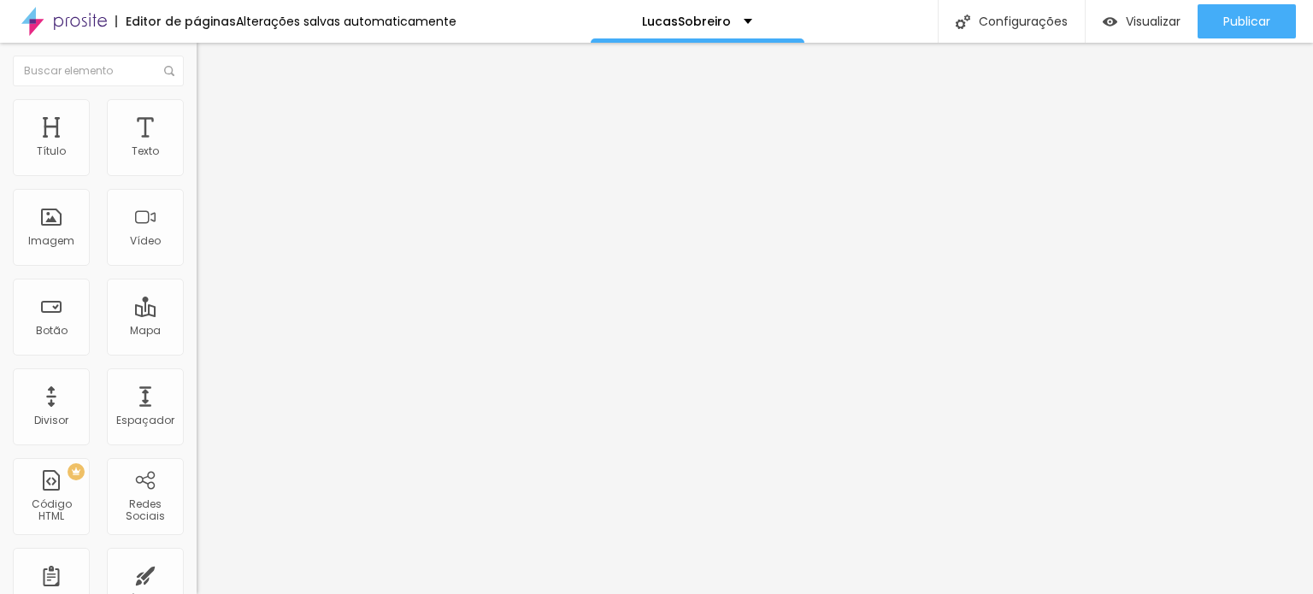
type input "65"
type input "50"
type input "37"
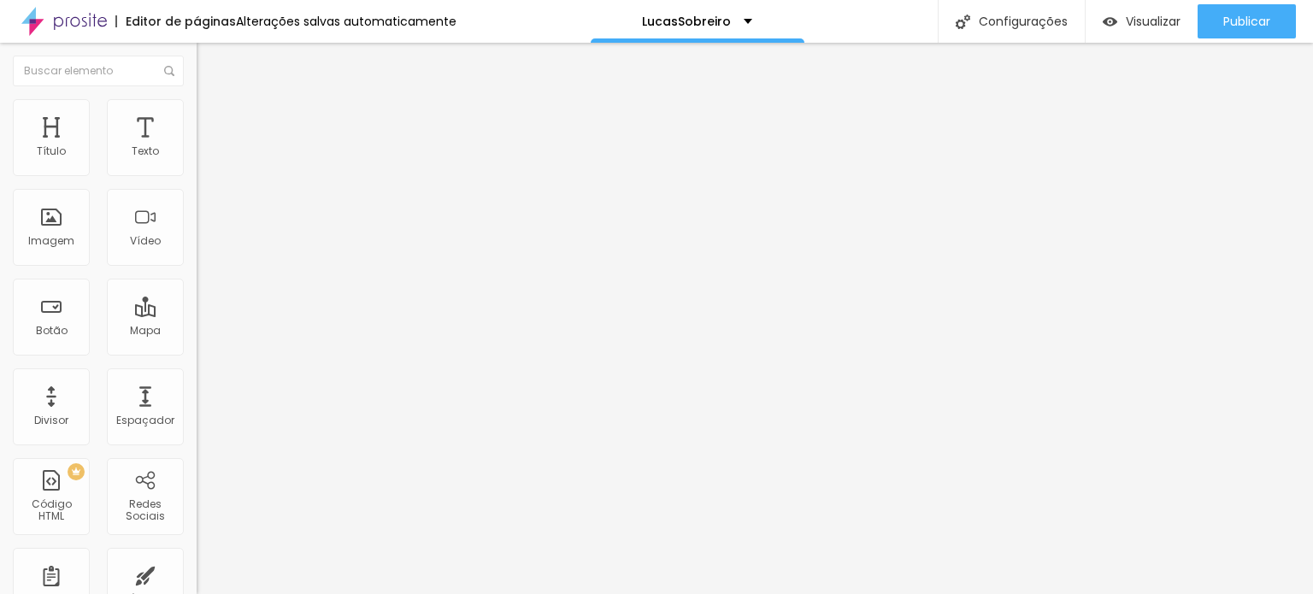
type input "37"
type input "32"
type input "28"
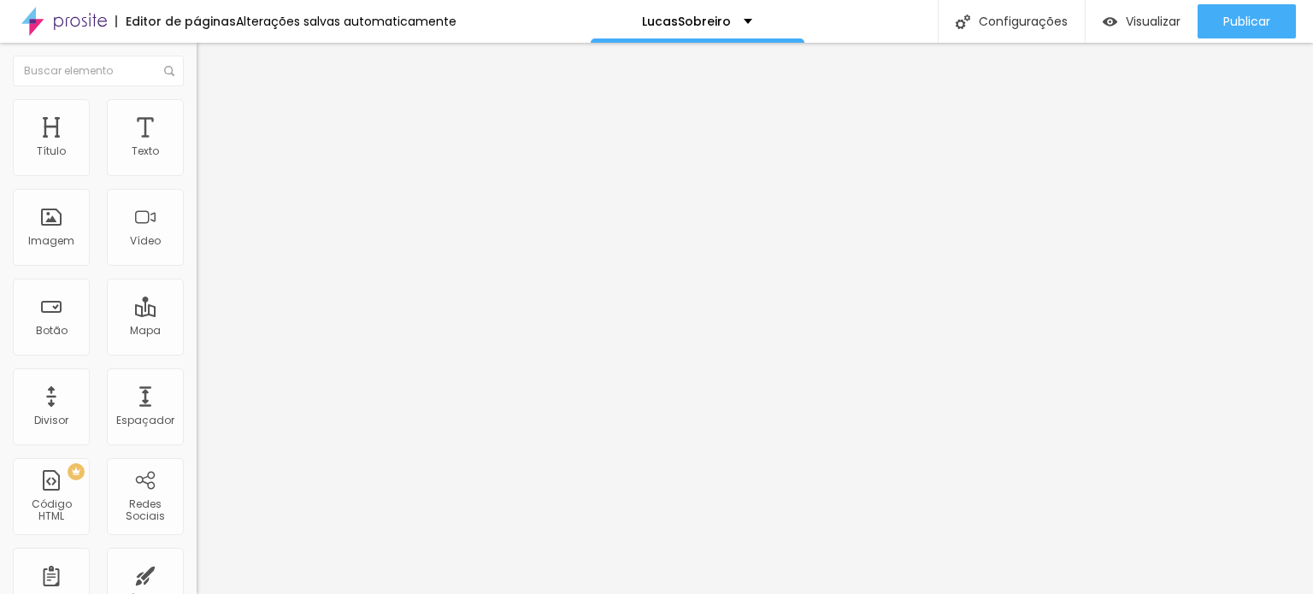
type input "25"
type input "22"
type input "20"
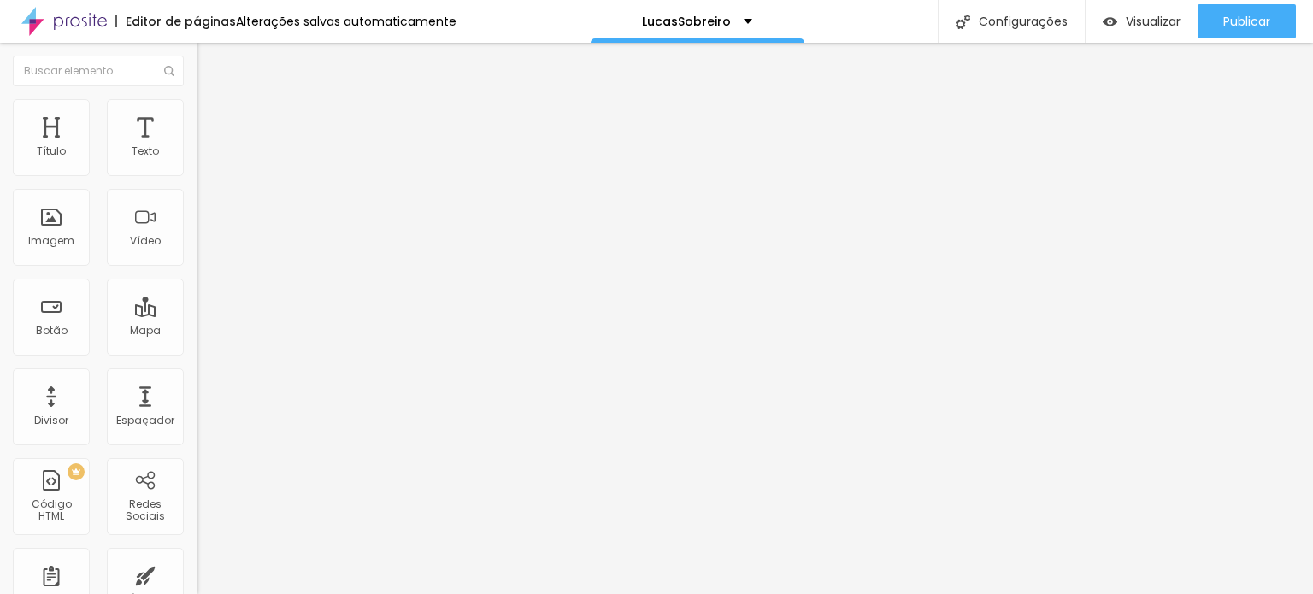
type input "20"
type input "19"
type input "17"
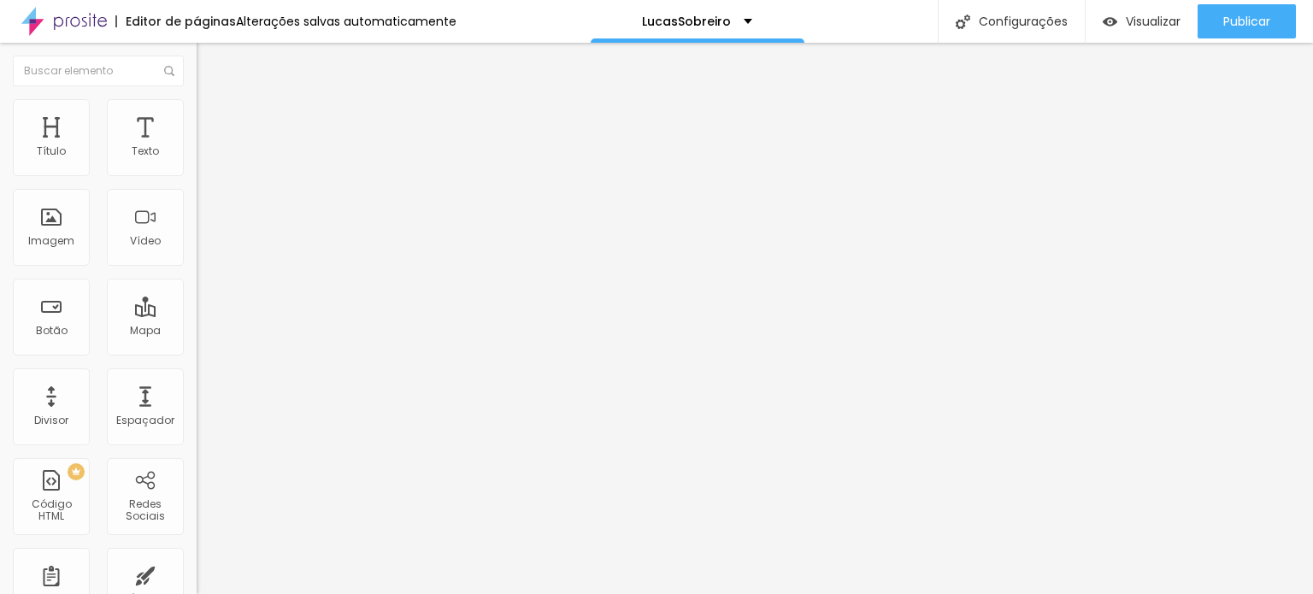
type input "14"
type input "1"
type input "0"
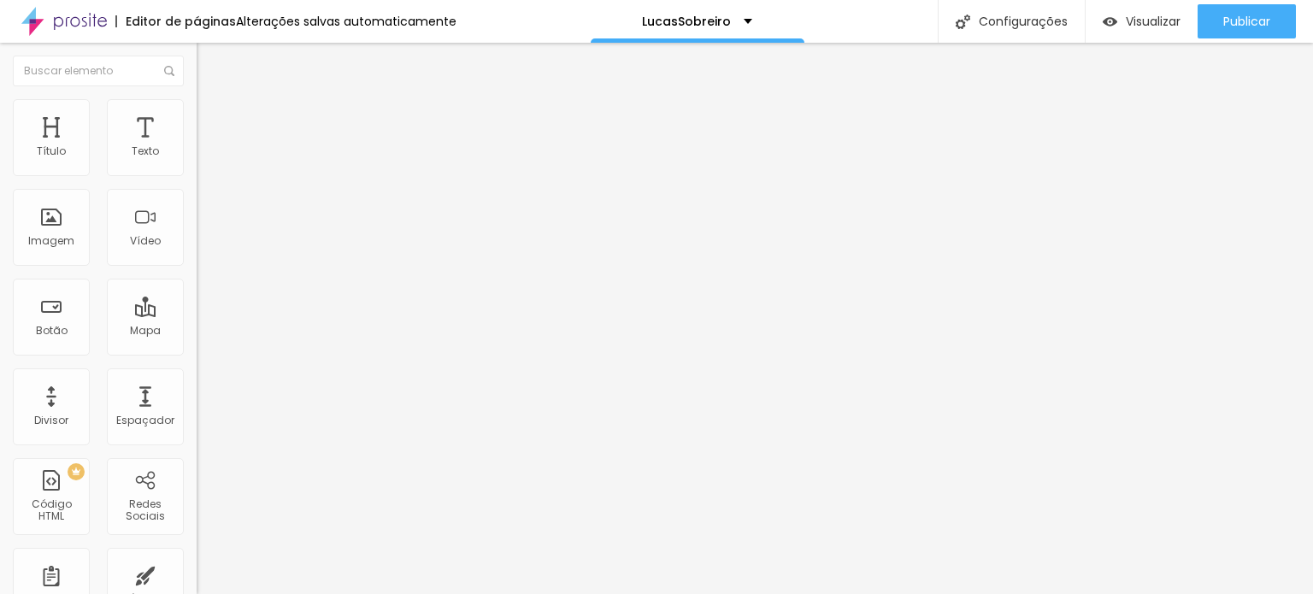
type input "0"
drag, startPoint x: 80, startPoint y: 197, endPoint x: 0, endPoint y: 186, distance: 81.0
type input "0"
click at [197, 556] on input "range" at bounding box center [252, 563] width 110 height 14
type input "32"
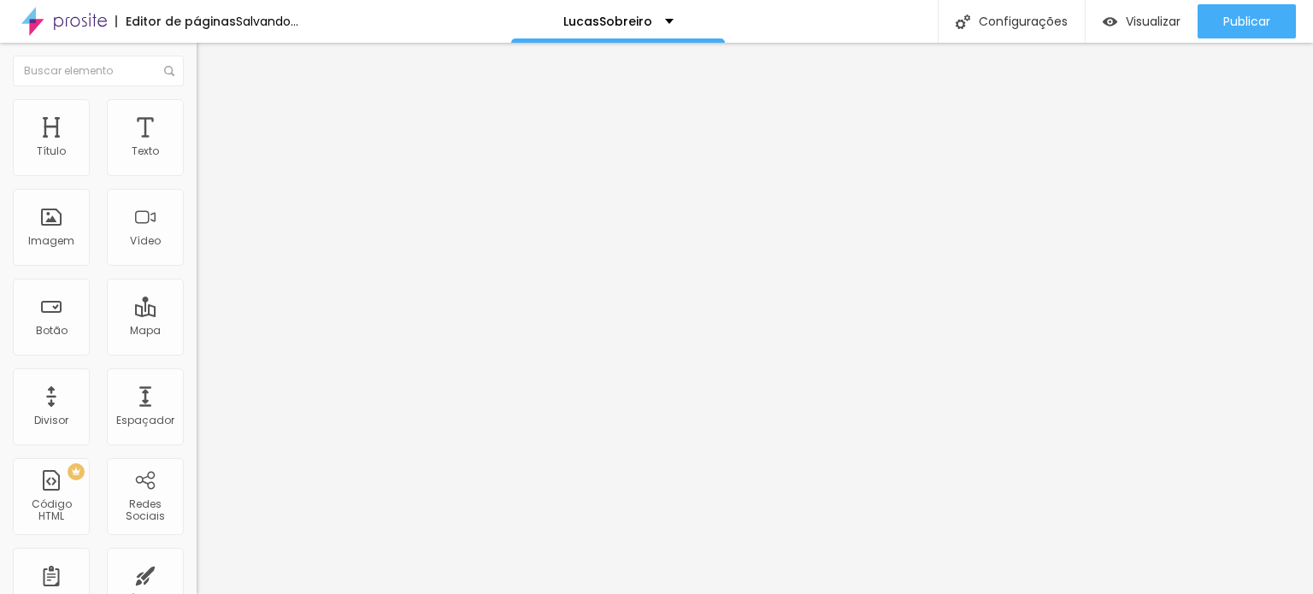
type input "32"
type input "28"
type input "25"
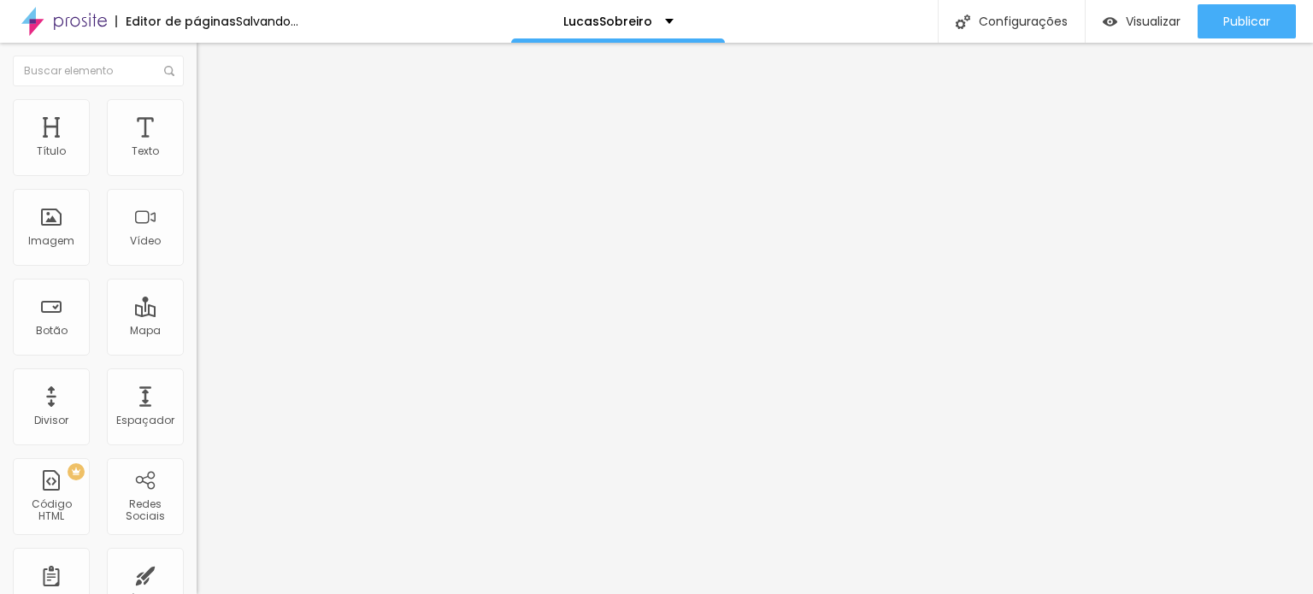
type input "21"
type input "16"
type input "12"
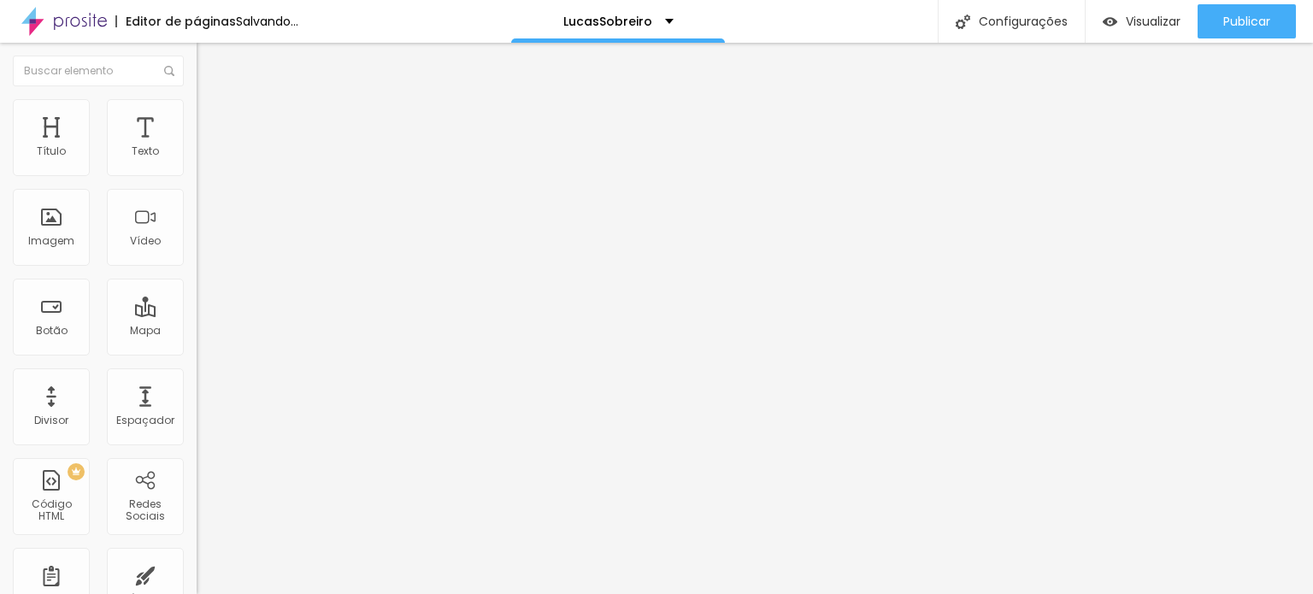
type input "12"
type input "3"
type input "0"
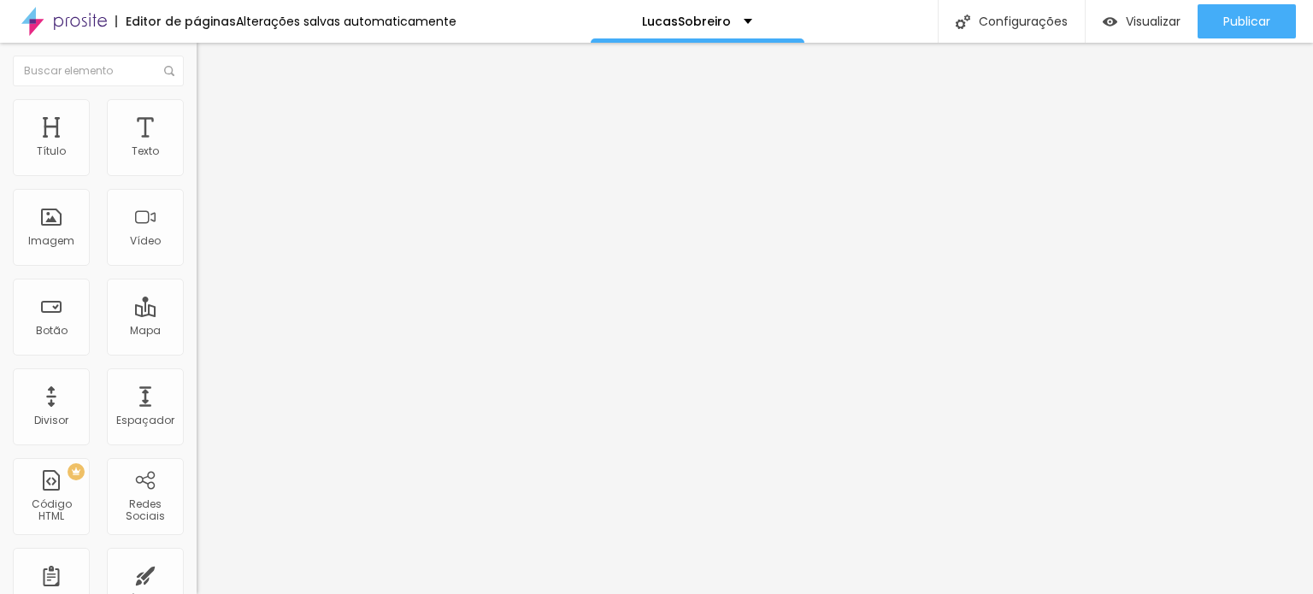
drag, startPoint x: 65, startPoint y: 163, endPoint x: 0, endPoint y: 153, distance: 65.8
type input "0"
click at [197, 315] on input "range" at bounding box center [252, 322] width 110 height 14
click at [197, 169] on img at bounding box center [203, 163] width 12 height 12
click at [197, 243] on div "< iframe width = "315" height = "560" src = "[URL][DOMAIN_NAME]" title = "Works…" at bounding box center [383, 209] width 373 height 120
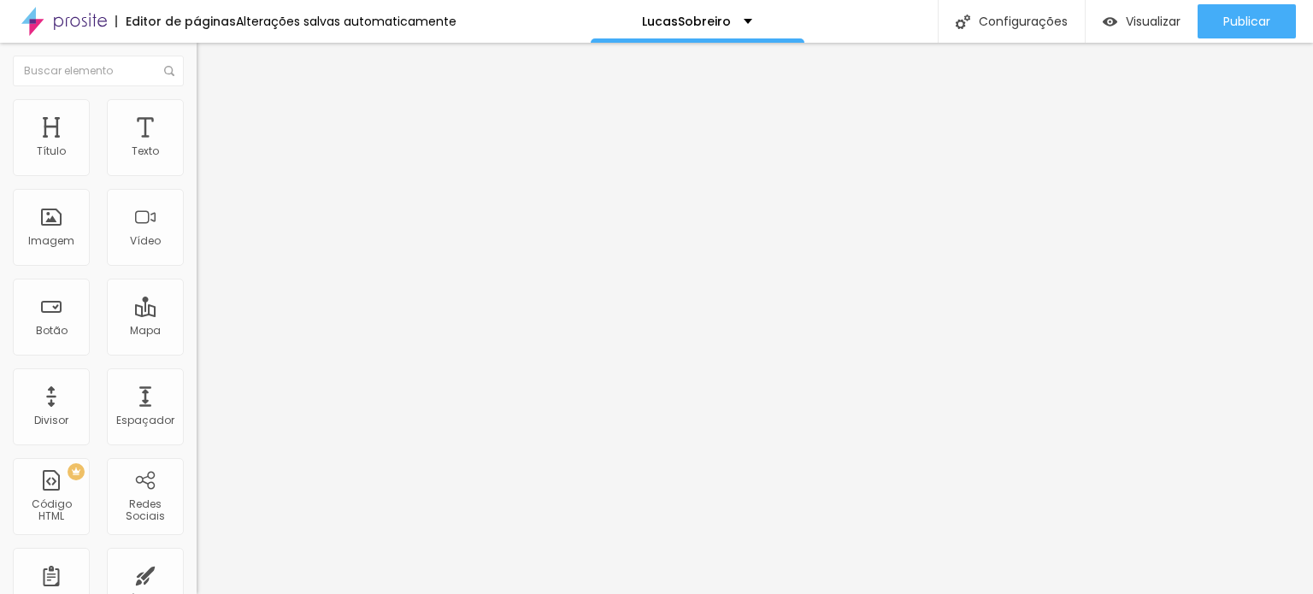
scroll to position [15, 0]
click at [1127, 19] on span "Visualizar" at bounding box center [1153, 22] width 55 height 14
click at [197, 250] on div "< iframe width = auto height = auto src = "[URL][DOMAIN_NAME]" title = "Worksho…" at bounding box center [383, 215] width 373 height 132
click at [197, 112] on ul "Conteúdo Estilo Avançado" at bounding box center [295, 107] width 197 height 51
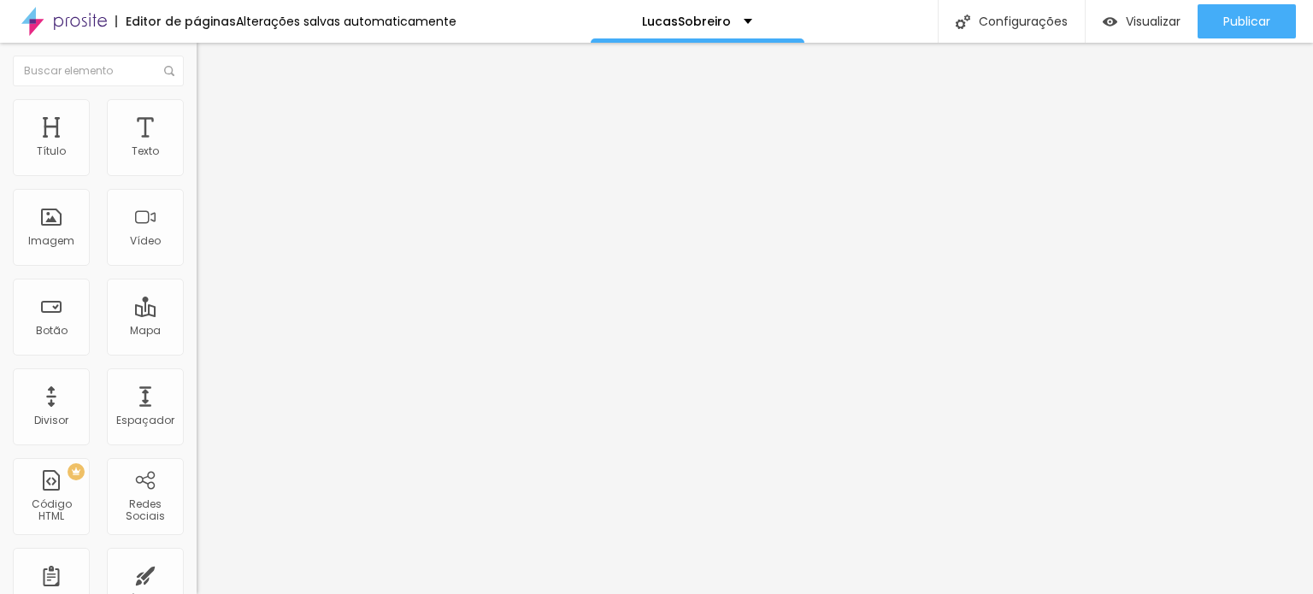
click at [197, 112] on li "Estilo" at bounding box center [295, 107] width 197 height 17
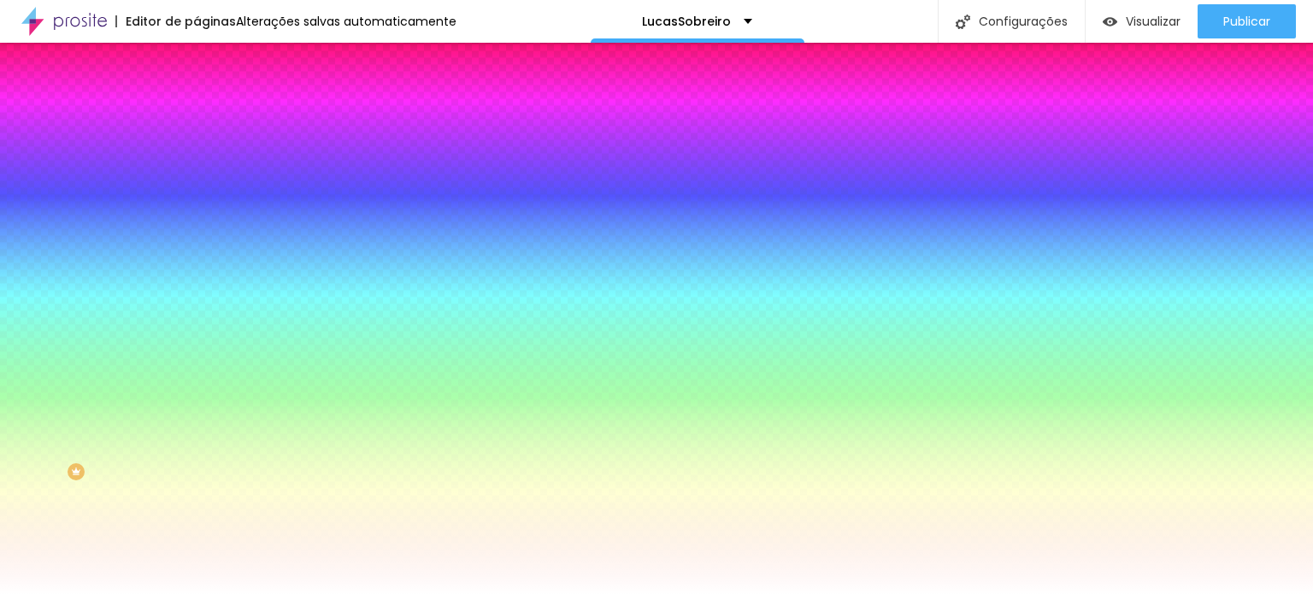
click at [212, 121] on span "Avançado" at bounding box center [240, 128] width 56 height 15
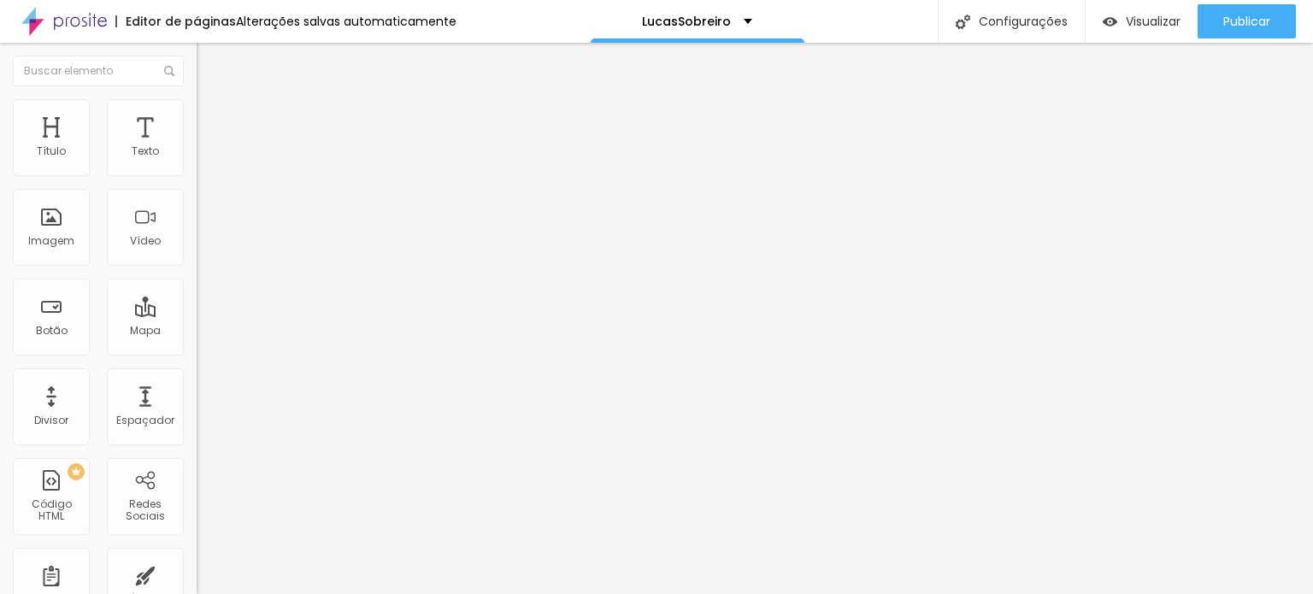
type input "0"
drag, startPoint x: 44, startPoint y: 203, endPoint x: 0, endPoint y: 197, distance: 44.7
type input "0"
click at [197, 573] on input "range" at bounding box center [252, 580] width 110 height 14
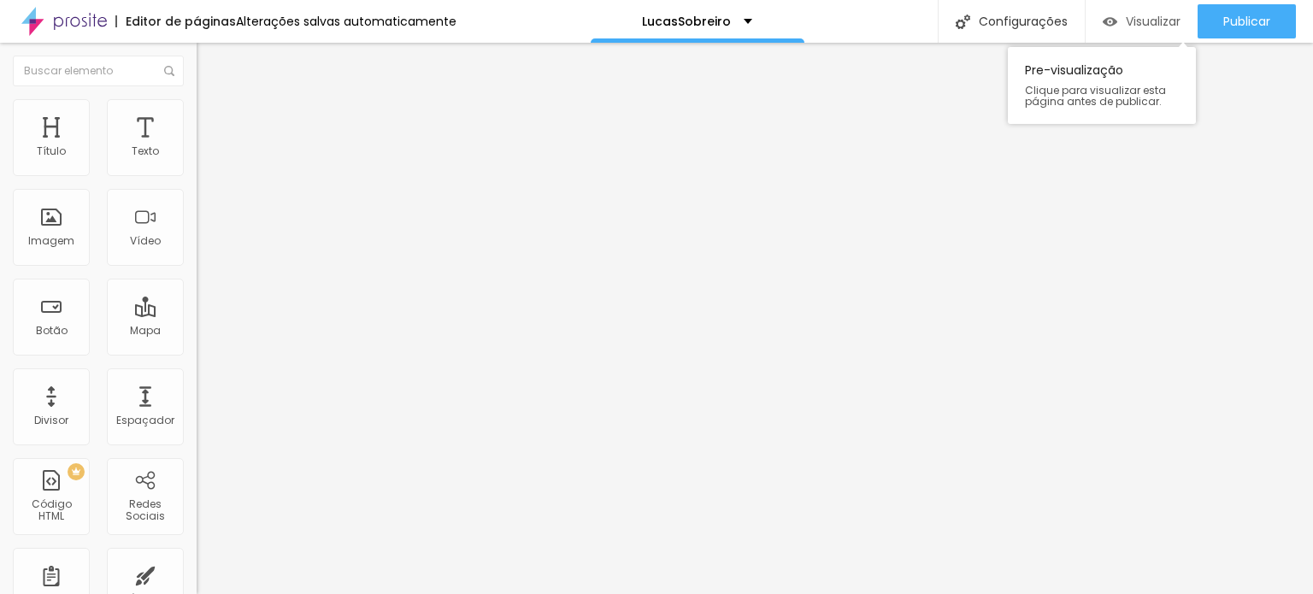
click at [1135, 15] on span "Visualizar" at bounding box center [1153, 22] width 55 height 14
click at [212, 121] on span "Avançado" at bounding box center [240, 128] width 56 height 15
click at [197, 109] on img at bounding box center [204, 106] width 15 height 15
type input "5"
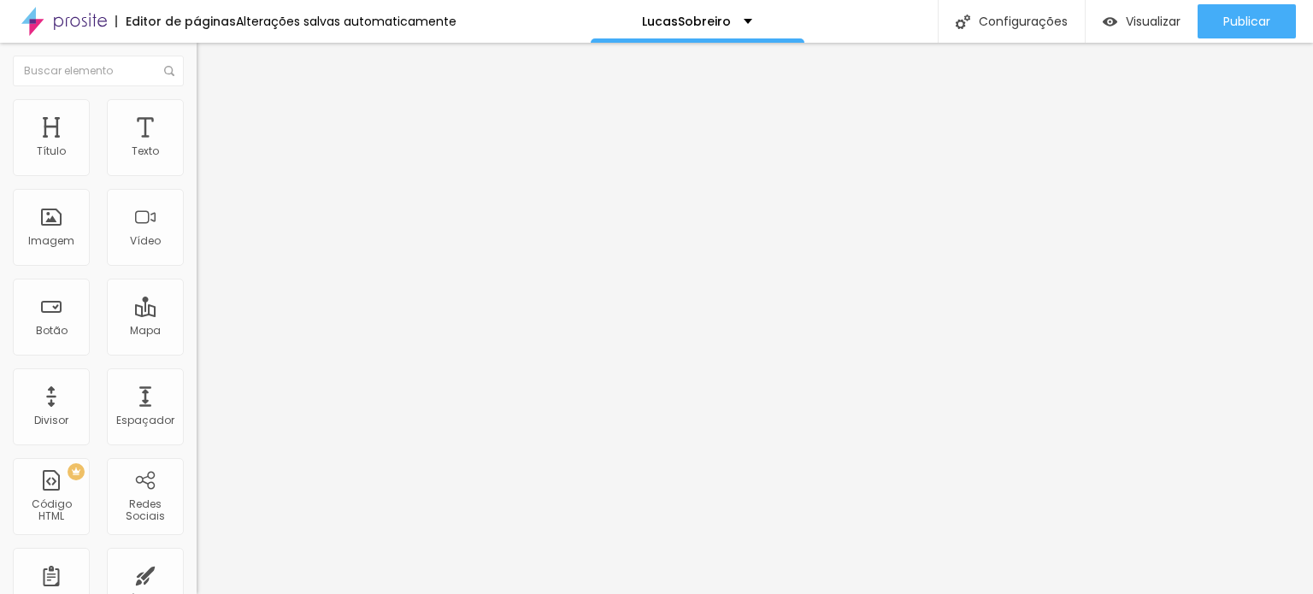
type input "41"
type input "63"
type input "58"
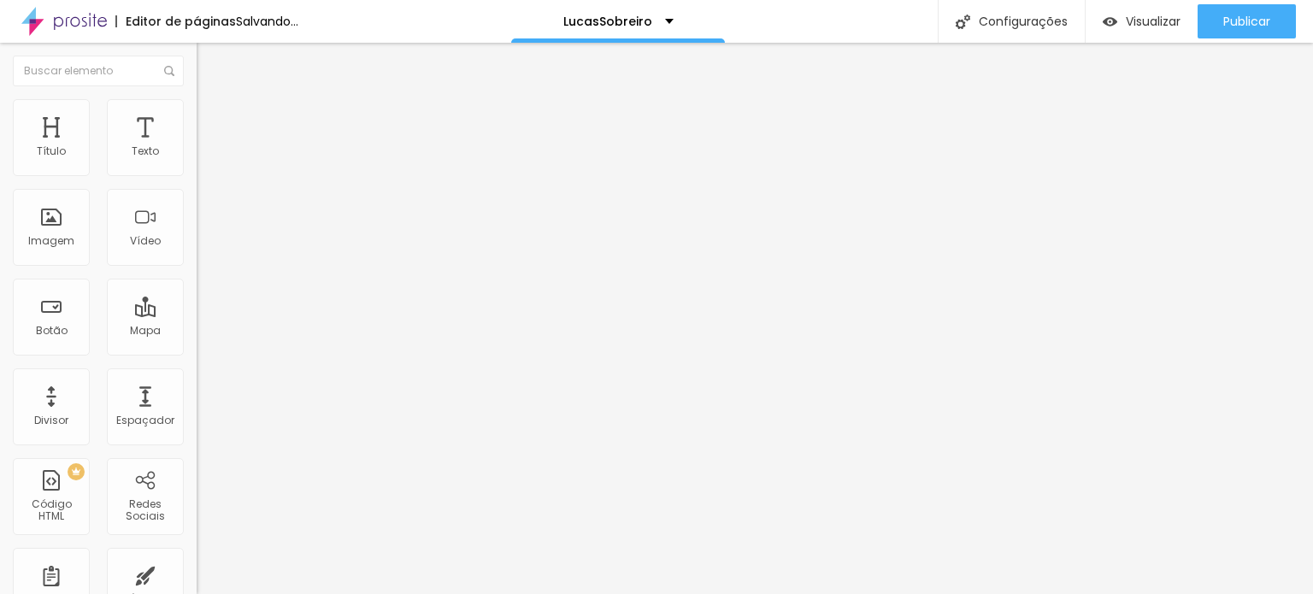
type input "58"
type input "21"
type input "0"
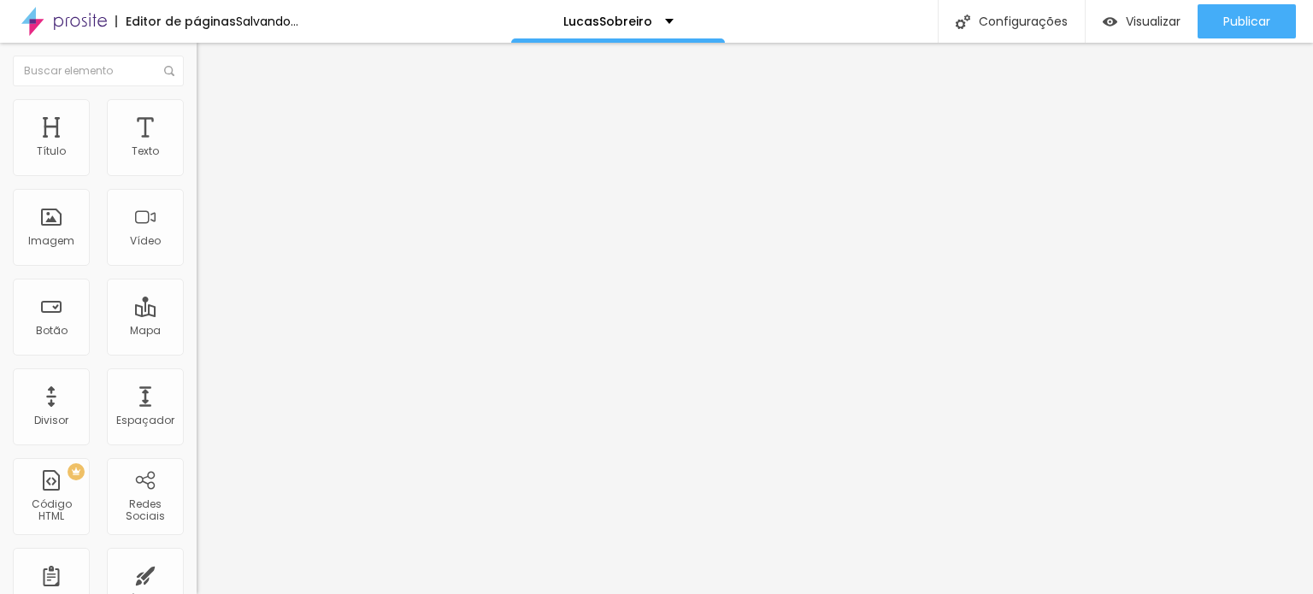
type input "17"
type input "50"
type input "51"
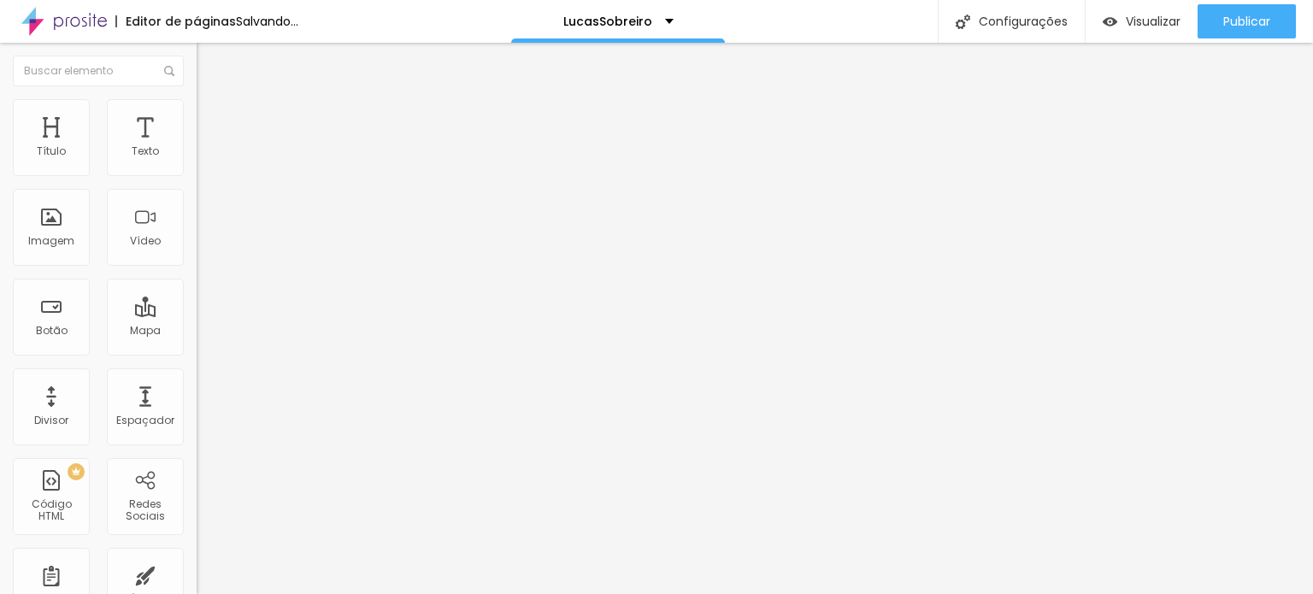
type input "51"
type input "26"
type input "7"
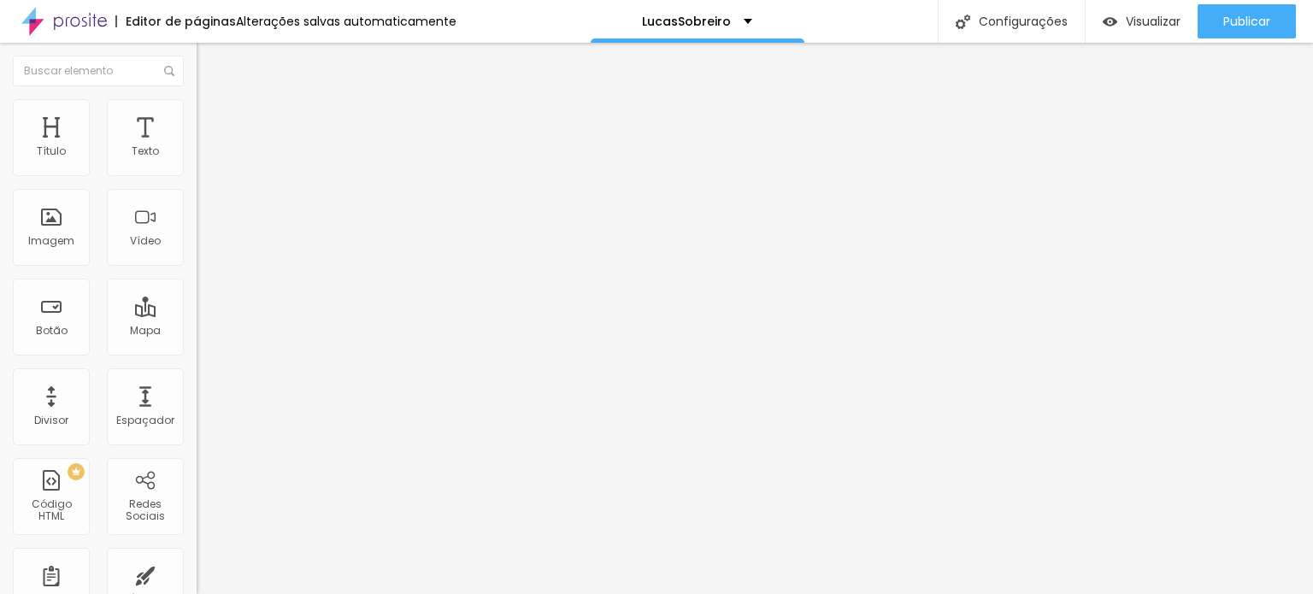
type input "0"
drag, startPoint x: 37, startPoint y: 195, endPoint x: 0, endPoint y: 206, distance: 38.4
click at [197, 556] on input "range" at bounding box center [252, 563] width 110 height 14
click at [197, 111] on li "Estilo" at bounding box center [295, 107] width 197 height 17
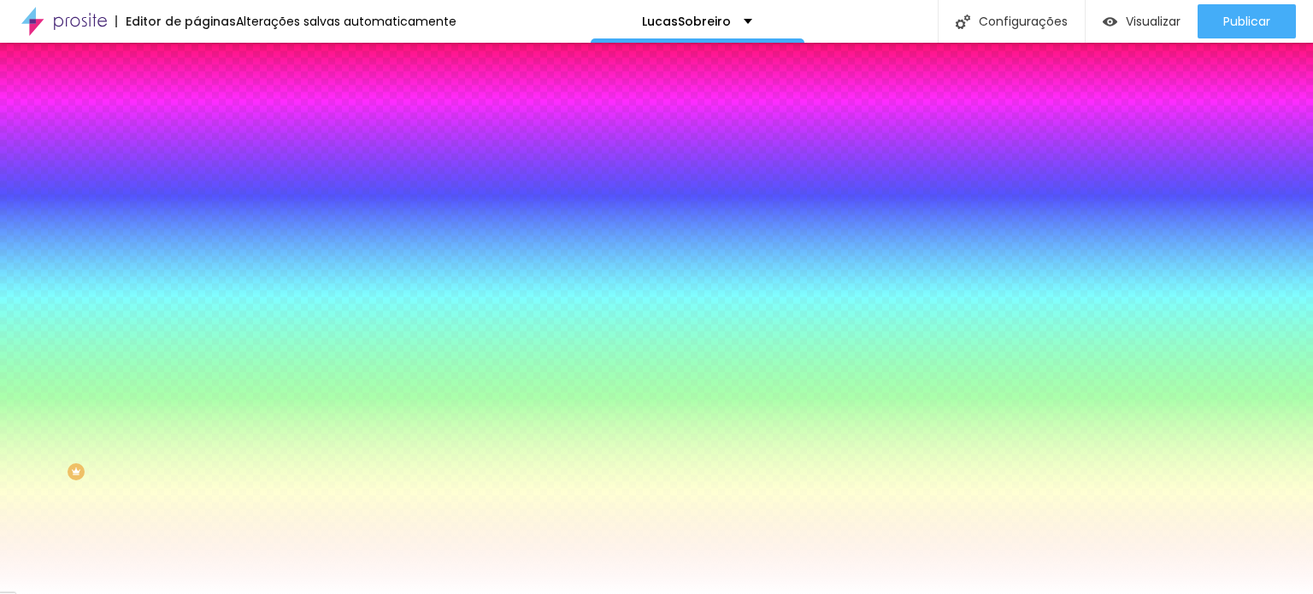
click at [212, 121] on span "Avançado" at bounding box center [240, 128] width 56 height 15
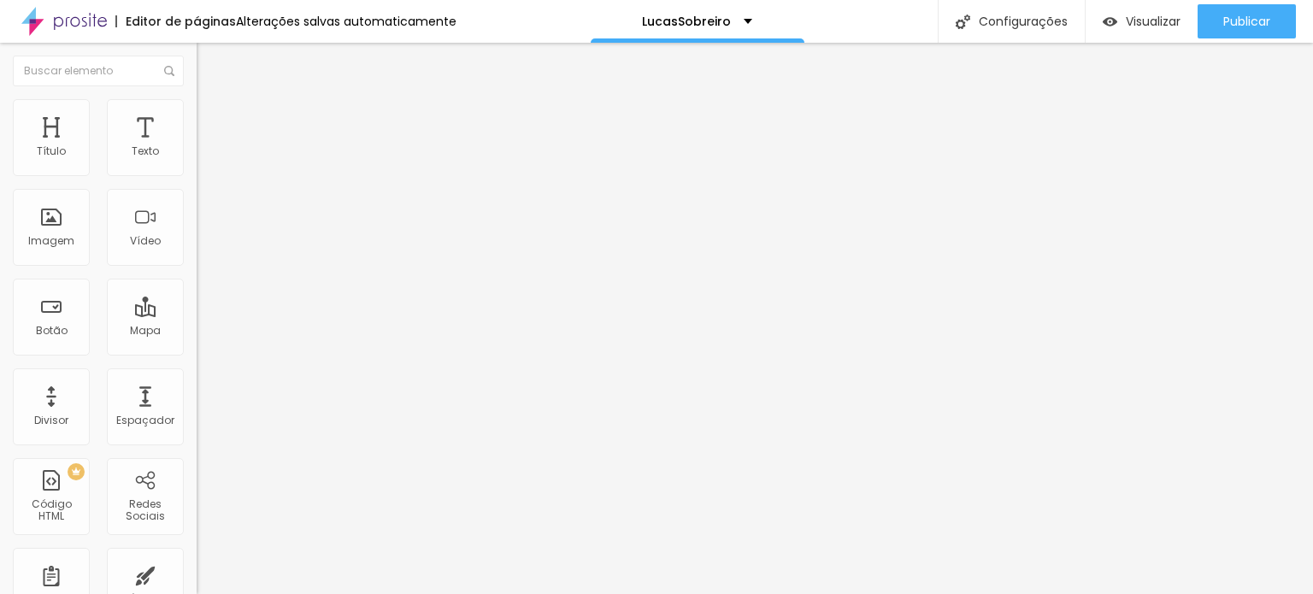
type input "15"
type input "10"
type input "0"
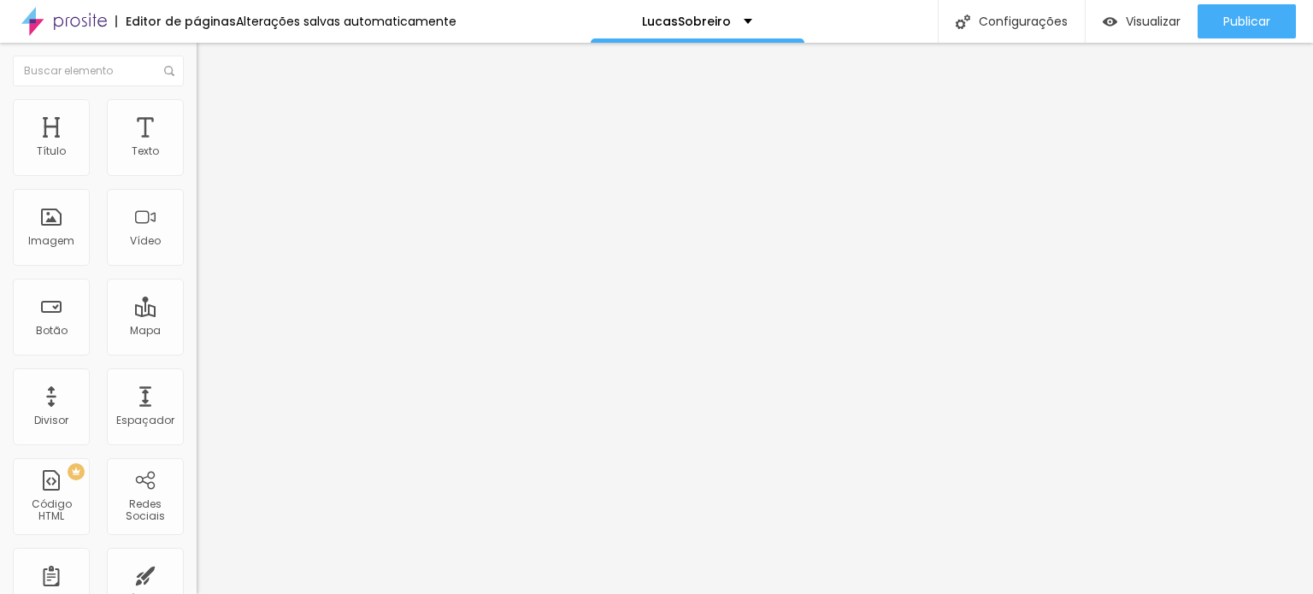
type input "0"
drag, startPoint x: 66, startPoint y: 164, endPoint x: 203, endPoint y: 147, distance: 137.8
click at [203, 332] on input "range" at bounding box center [252, 339] width 110 height 14
click at [1131, 15] on span "Visualizar" at bounding box center [1153, 22] width 55 height 14
click at [212, 121] on span "Avançado" at bounding box center [240, 128] width 56 height 15
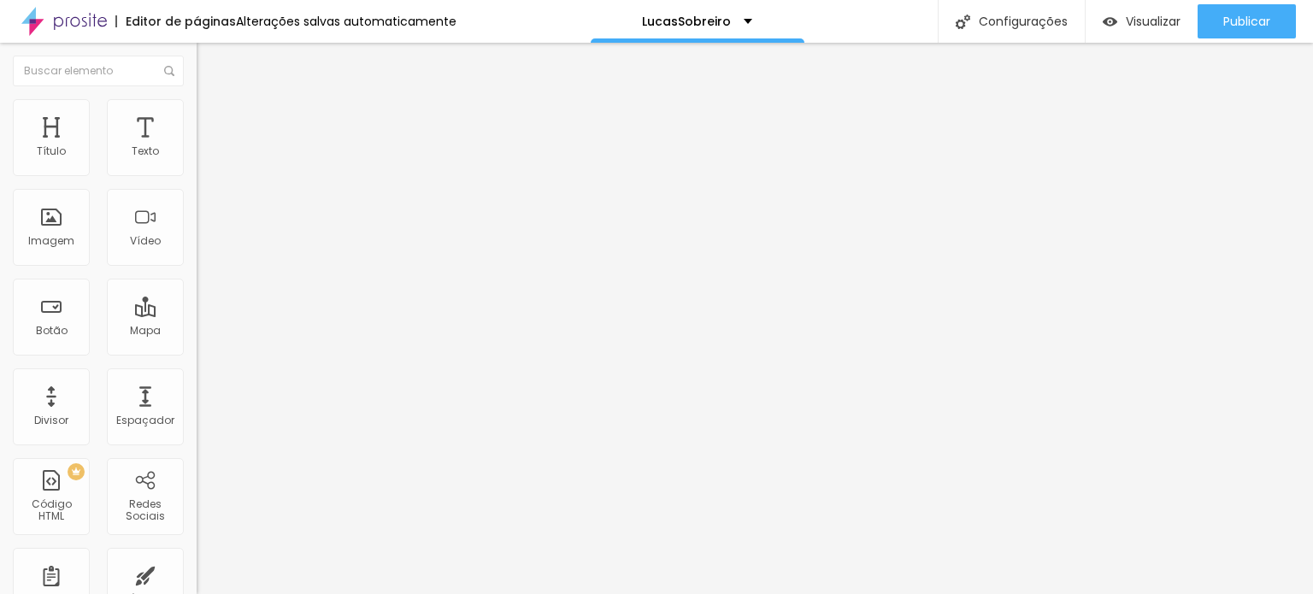
drag, startPoint x: 62, startPoint y: 167, endPoint x: 379, endPoint y: 159, distance: 318.0
click at [307, 332] on input "range" at bounding box center [252, 339] width 110 height 14
click at [1126, 23] on span "Visualizar" at bounding box center [1153, 22] width 55 height 14
click at [197, 113] on li "Estilo" at bounding box center [295, 107] width 197 height 17
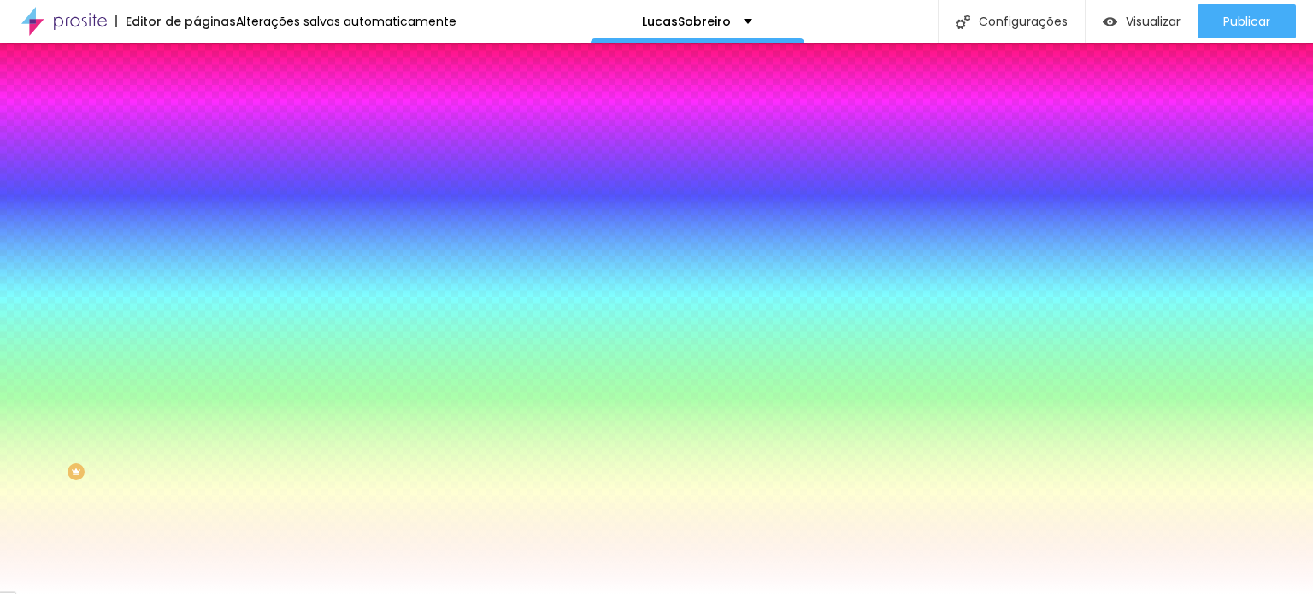
click at [197, 116] on img at bounding box center [204, 123] width 15 height 15
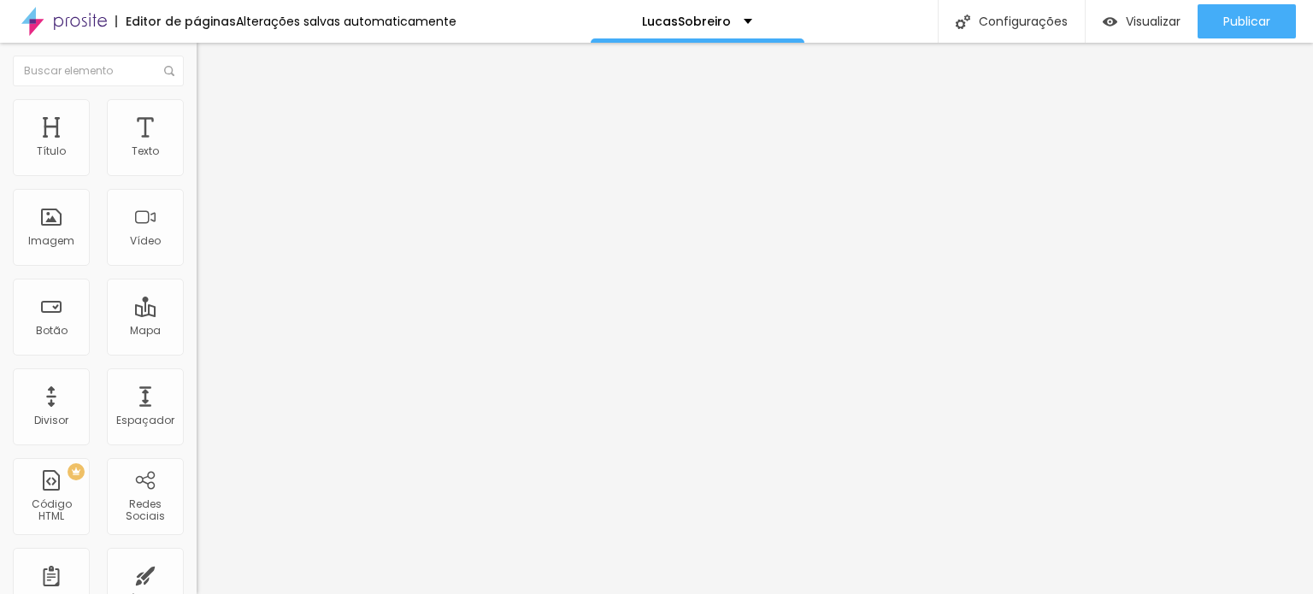
click at [212, 101] on span "Conteúdo" at bounding box center [238, 93] width 53 height 15
click at [197, 113] on li "Avançado" at bounding box center [295, 107] width 197 height 17
click at [212, 101] on span "Conteúdo" at bounding box center [238, 93] width 53 height 15
click at [197, 230] on div "< iframe width = 90% height = 90% src = "[URL][DOMAIN_NAME]" title = "Workshop …" at bounding box center [383, 209] width 373 height 120
click at [197, 169] on img at bounding box center [203, 163] width 12 height 12
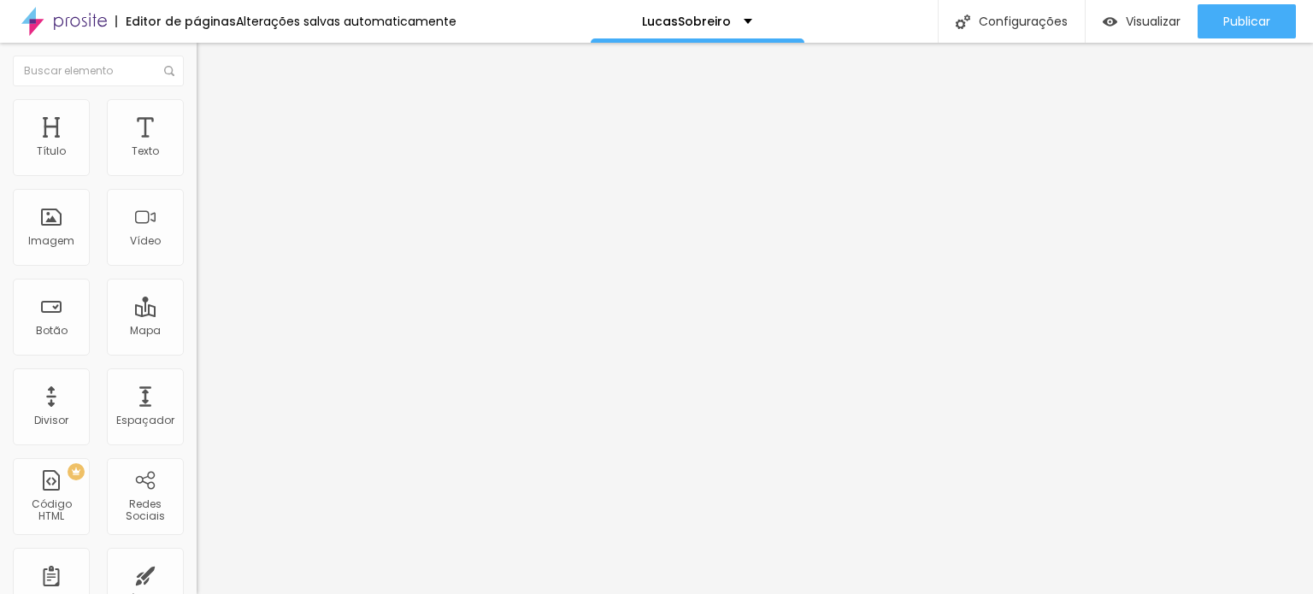
click at [197, 169] on img at bounding box center [203, 163] width 12 height 12
click at [197, 223] on div "< iframe width = 90% height = 90% src = "[URL][DOMAIN_NAME]" title = "Workshop …" at bounding box center [383, 209] width 373 height 120
click at [157, 200] on div "< iframe width = 90% height = 90% src = "[URL][DOMAIN_NAME]" title = "Workshop …" at bounding box center [343, 209] width 373 height 120
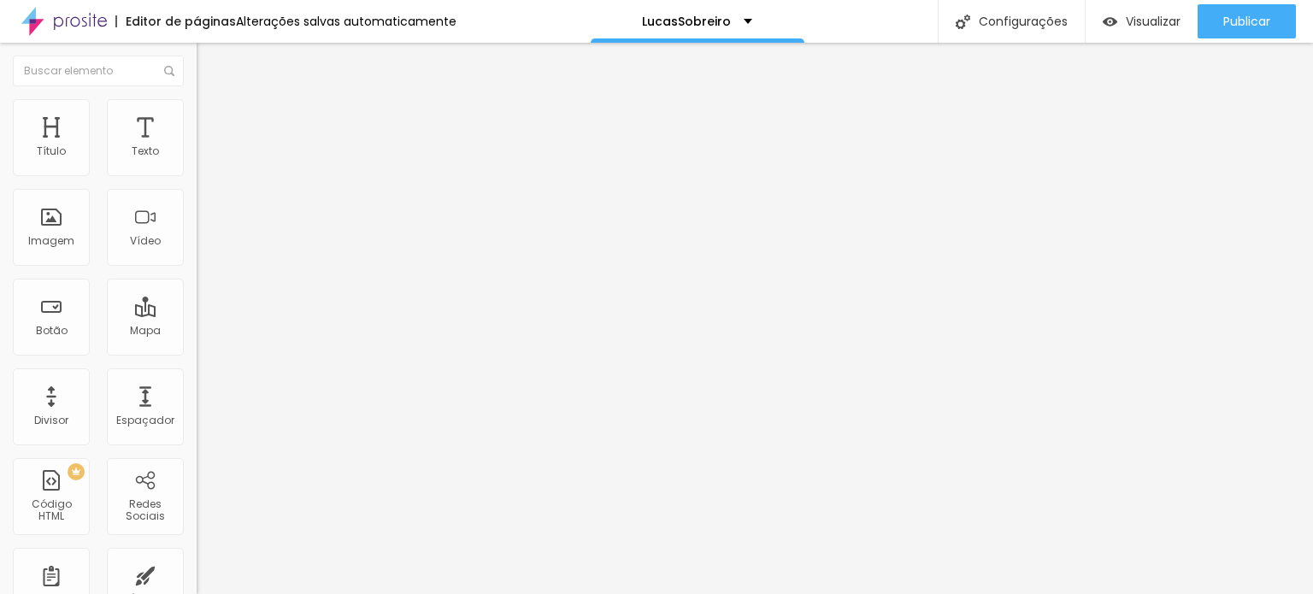
click at [157, 197] on div "< iframe width = 90% height = 1350 src = "[URL][DOMAIN_NAME]" title = "Workshop…" at bounding box center [343, 209] width 373 height 120
click at [135, 194] on div "< iframe width = 100% height = 1350 src = "[URL][DOMAIN_NAME]" title = "Worksho…" at bounding box center [321, 209] width 373 height 120
drag, startPoint x: 56, startPoint y: 196, endPoint x: 36, endPoint y: 193, distance: 20.7
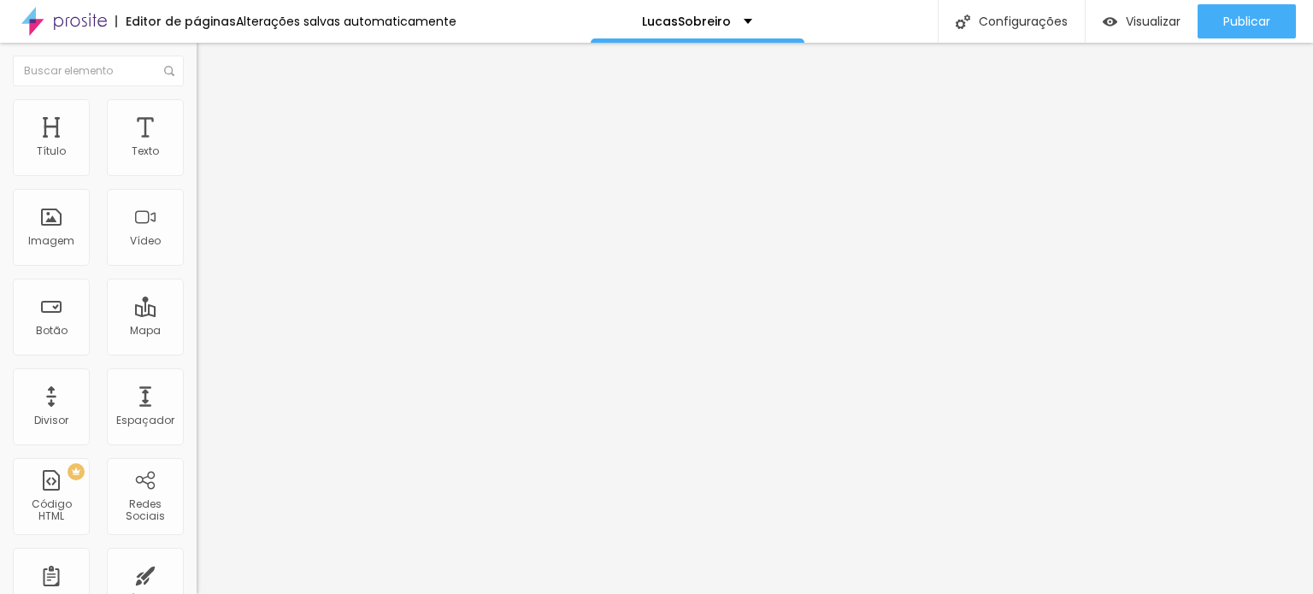
click at [135, 193] on div "< iframe width = 100% height = 100% src = "[URL][DOMAIN_NAME]" title = "Worksho…" at bounding box center [321, 209] width 373 height 120
click at [197, 194] on div "< iframe width = 720 height = 1080 src = "[URL][DOMAIN_NAME]" title = "Workshop…" at bounding box center [383, 209] width 373 height 120
click at [197, 224] on div "< div id = "hcg-slider-1" class = "hcg-slider" > < div class = "hcg-slide-conta…" at bounding box center [586, 209] width 779 height 120
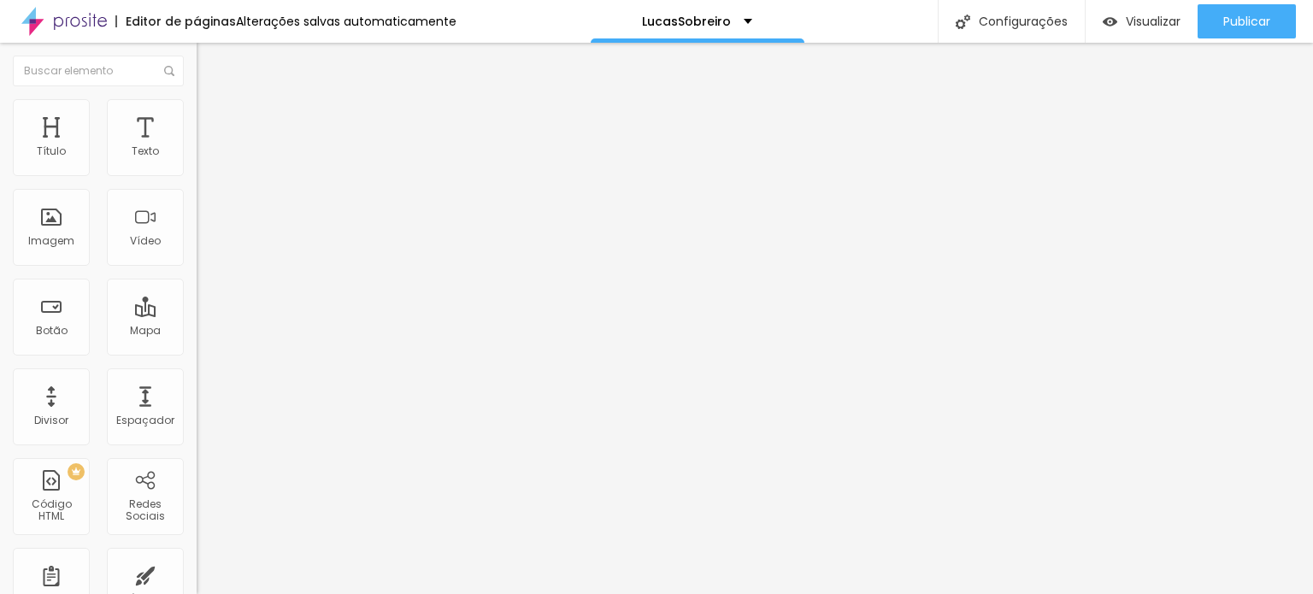
scroll to position [3917, 0]
click at [197, 204] on div "< iframe width = 315 height = 560 src = "[URL][DOMAIN_NAME]" title = "Workshop …" at bounding box center [383, 209] width 373 height 120
click at [197, 194] on div "< iframe width = 315 height = 560 src = "[URL][DOMAIN_NAME]" title = "Workshop …" at bounding box center [383, 209] width 373 height 120
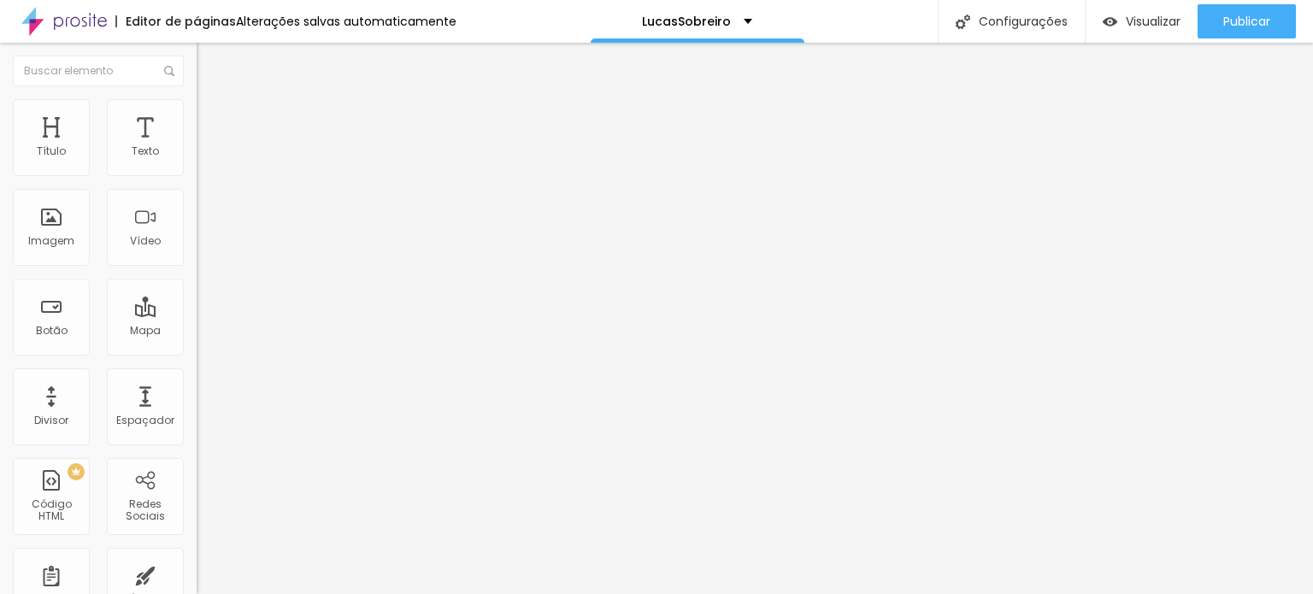
click at [197, 196] on div "< iframe width = 85% height = 1350 src = "[URL][DOMAIN_NAME]" title = "Workshop…" at bounding box center [383, 209] width 373 height 120
click at [1129, 17] on span "Visualizar" at bounding box center [1153, 22] width 55 height 14
click at [197, 195] on div "< iframe width = 720 height = 1350 src = "[URL][DOMAIN_NAME]" title = "Workshop…" at bounding box center [383, 209] width 373 height 120
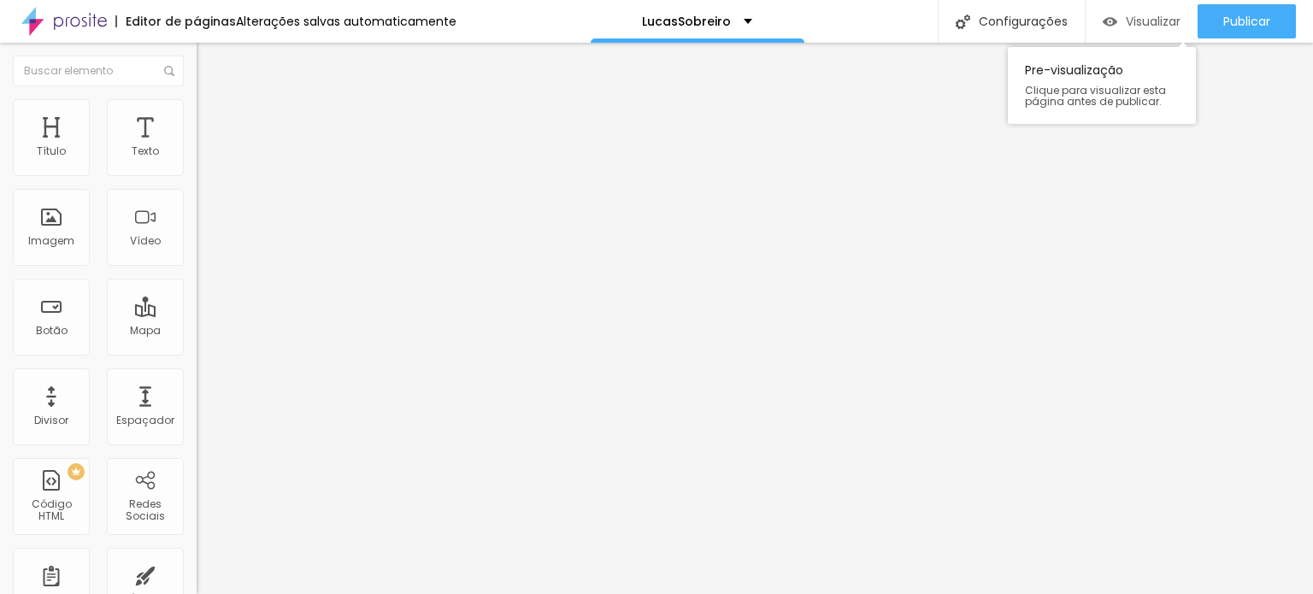
click at [1145, 23] on span "Visualizar" at bounding box center [1153, 22] width 55 height 14
click at [197, 228] on div "< iframe width = 630 height = 1350 src = "[URL][DOMAIN_NAME]" title = "Workshop…" at bounding box center [383, 209] width 373 height 120
click at [197, 239] on div "< iframe width = 90% height = 90% src = "[URL][DOMAIN_NAME]" title = "Workshop …" at bounding box center [383, 209] width 373 height 120
click at [1138, 15] on span "Visualizar" at bounding box center [1153, 22] width 55 height 14
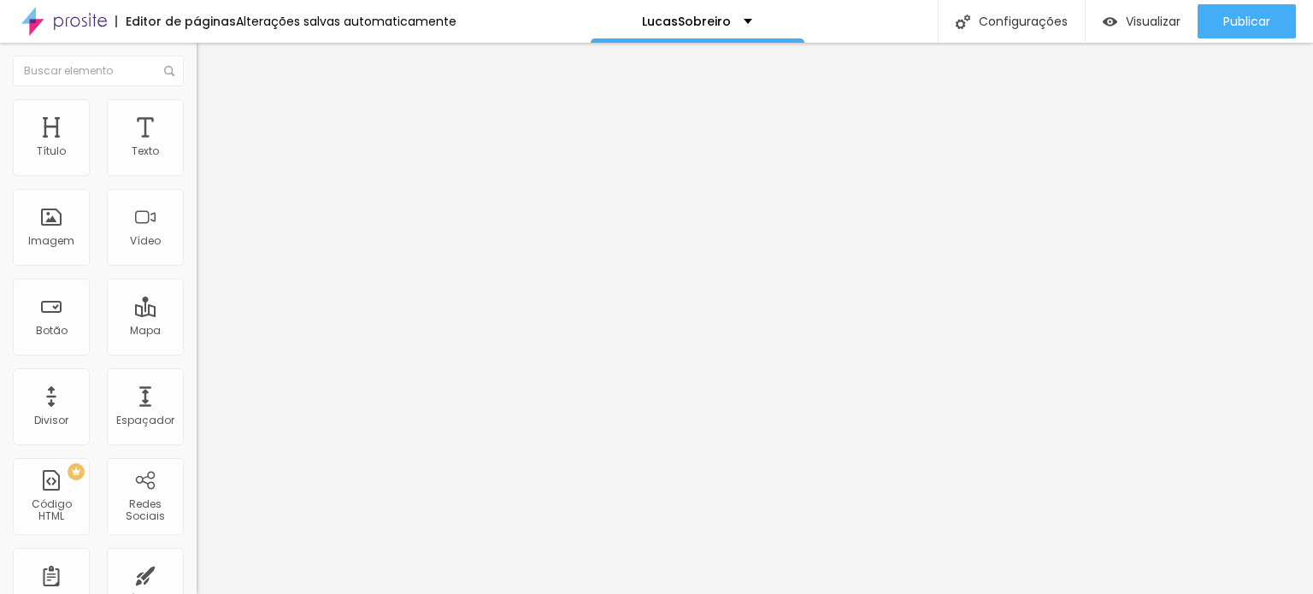
click at [197, 168] on img at bounding box center [203, 163] width 12 height 12
click at [197, 169] on img at bounding box center [203, 163] width 12 height 12
click at [1128, 119] on div "Pre-visualização Clique para visualizar esta página antes de publicar." at bounding box center [1102, 85] width 188 height 77
click at [1140, 20] on span "Visualizar" at bounding box center [1153, 22] width 55 height 14
